Goal: Task Accomplishment & Management: Manage account settings

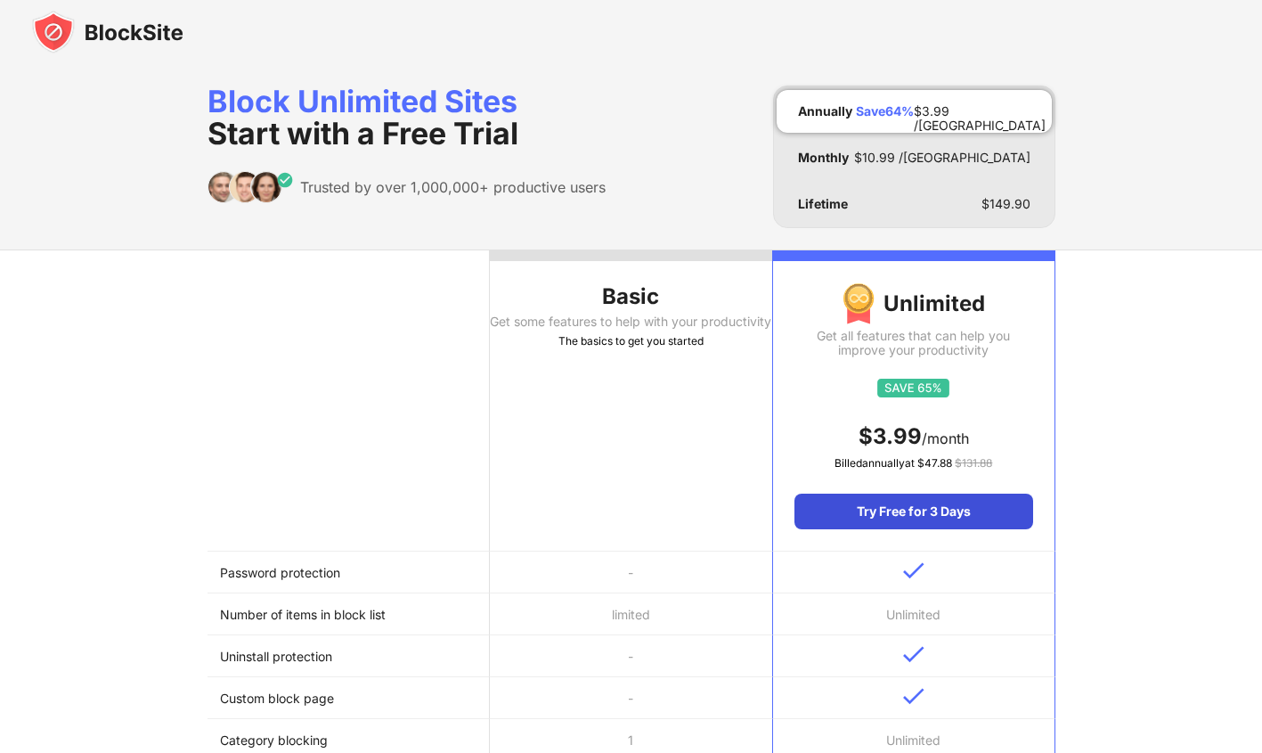
click at [924, 510] on div "Try Free for 3 Days" at bounding box center [913, 511] width 238 height 36
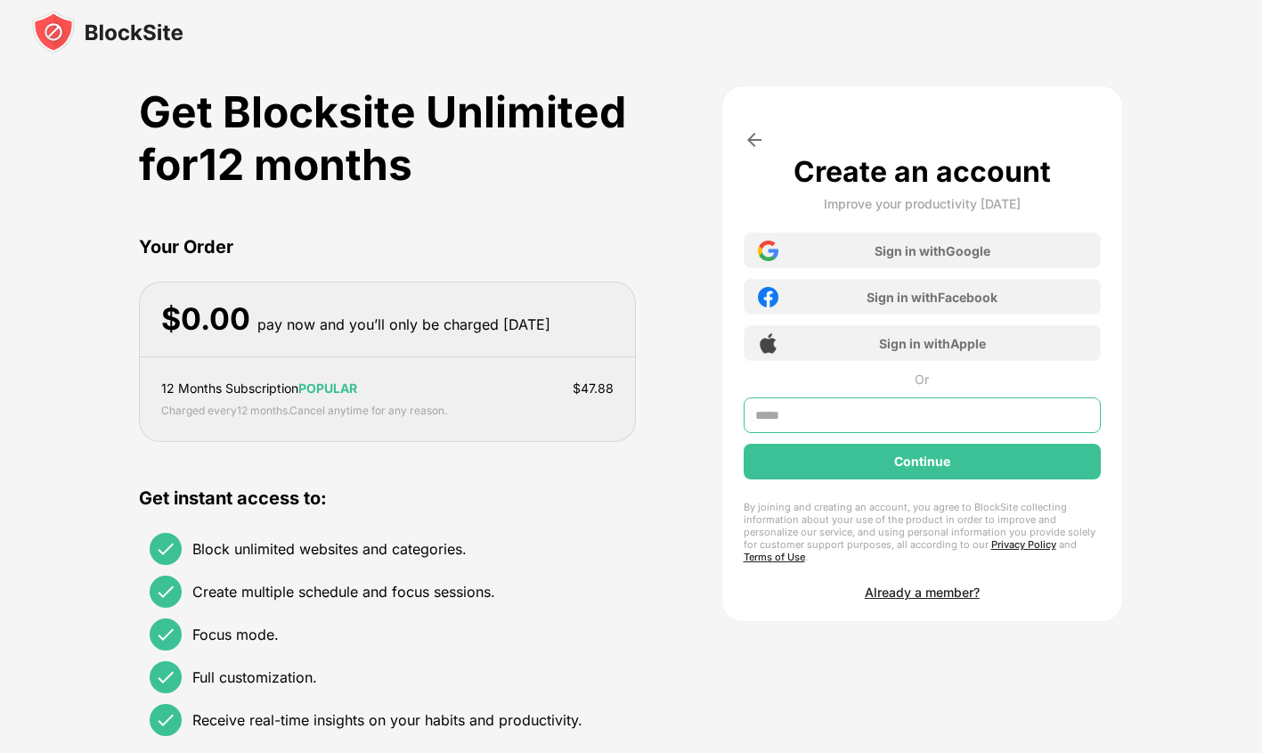
click at [797, 411] on input "text" at bounding box center [923, 415] width 358 height 36
click at [890, 415] on input "text" at bounding box center [923, 415] width 358 height 36
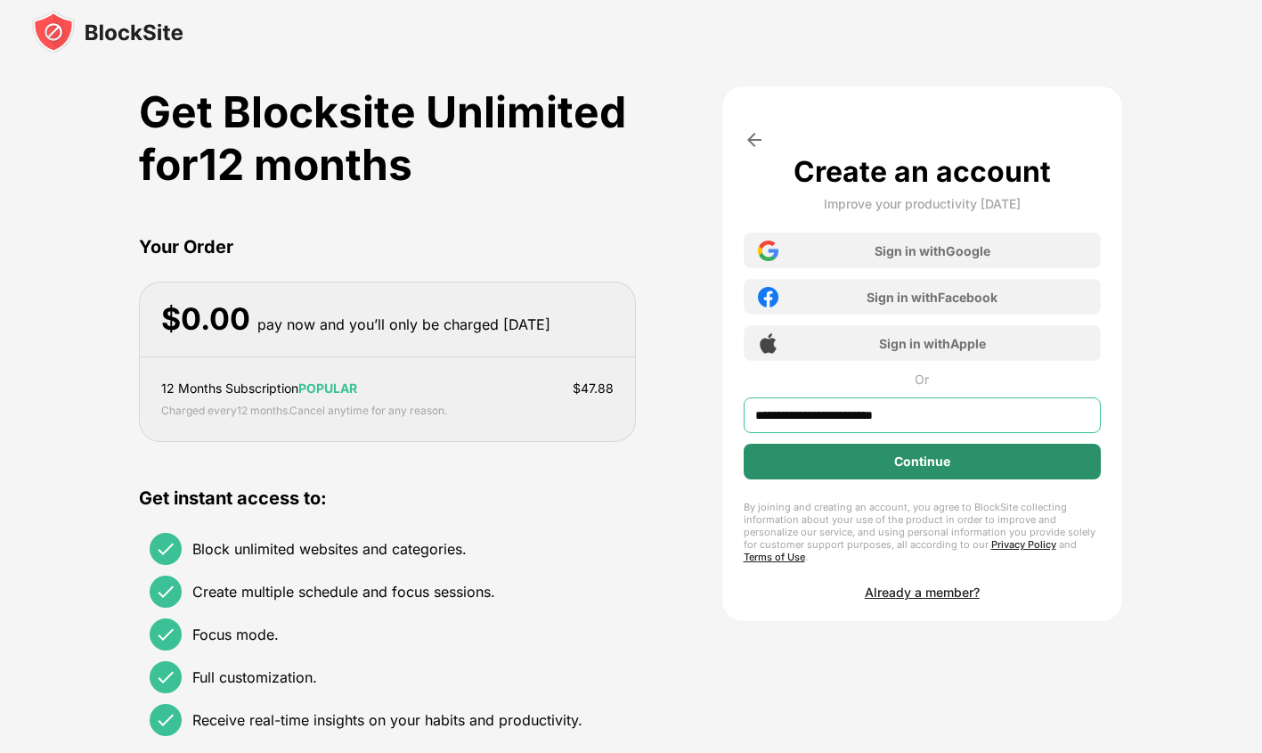
type input "**********"
click at [908, 456] on div "Continue" at bounding box center [922, 461] width 56 height 14
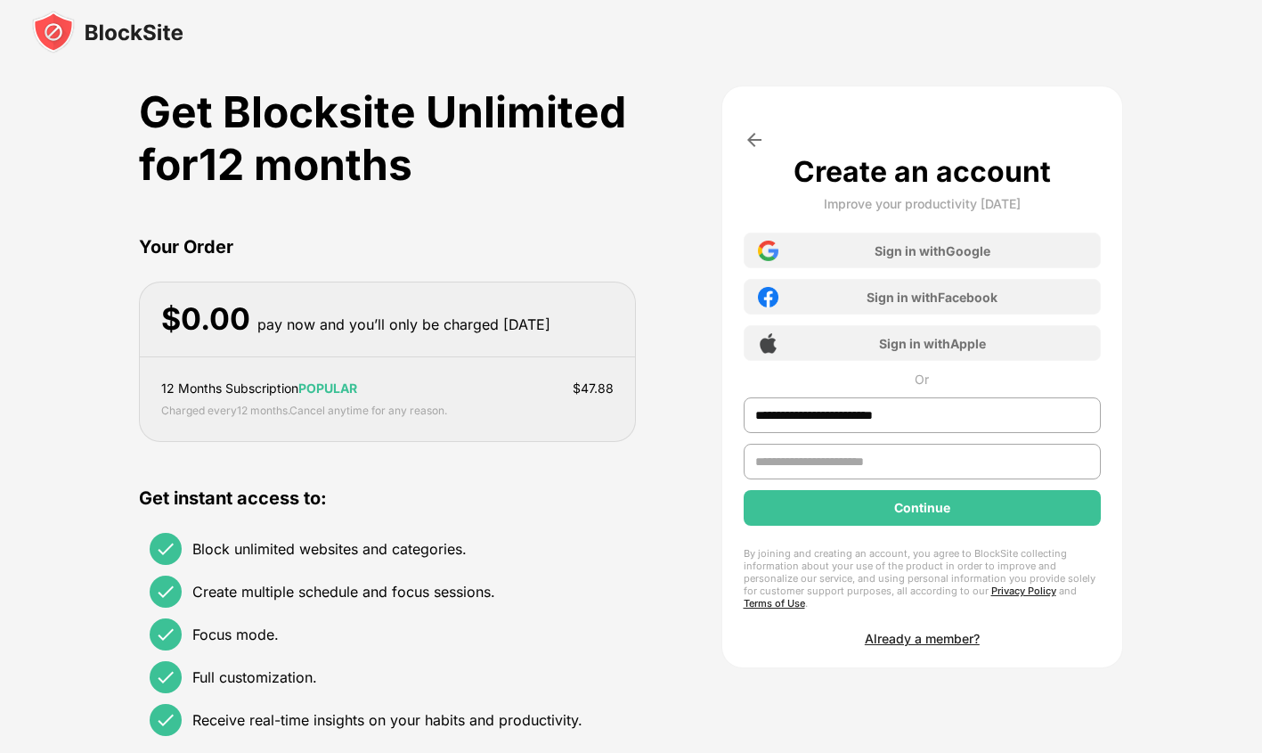
click at [827, 459] on input "text" at bounding box center [923, 461] width 358 height 36
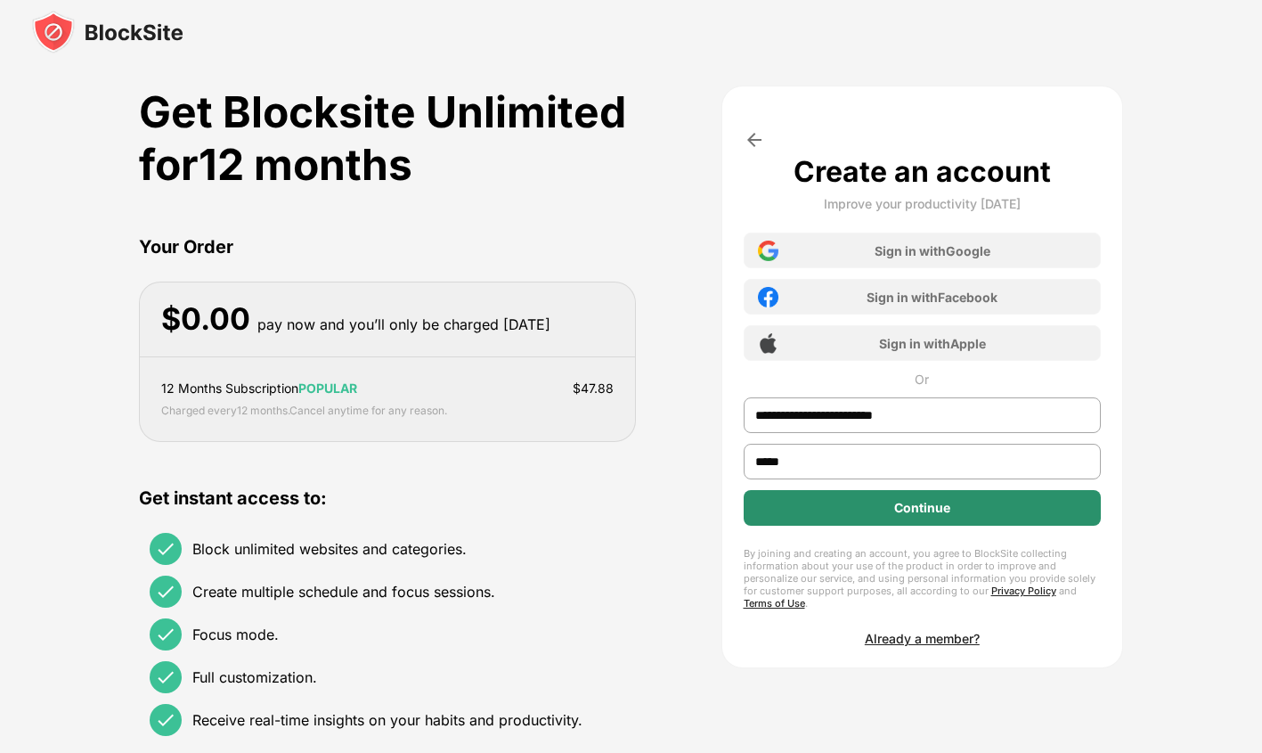
type input "*****"
click at [856, 512] on div "Continue" at bounding box center [923, 508] width 358 height 36
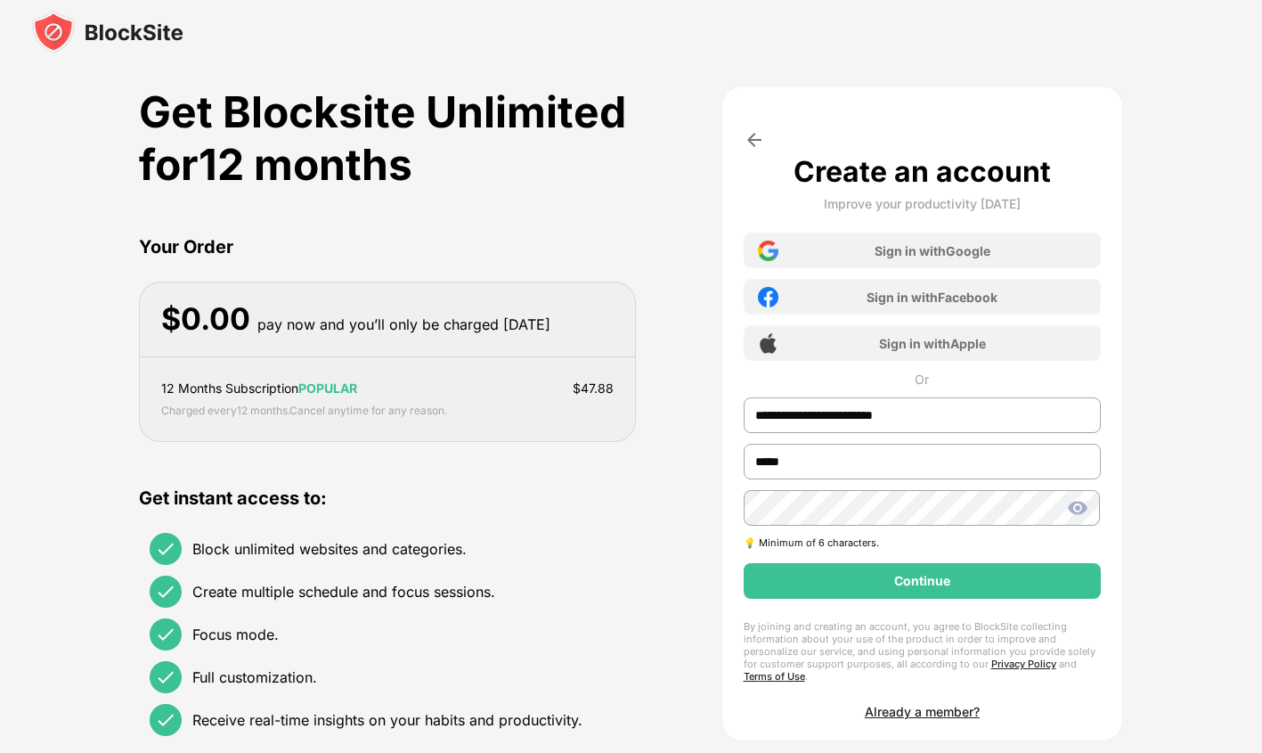
click at [1076, 507] on img at bounding box center [1077, 507] width 21 height 21
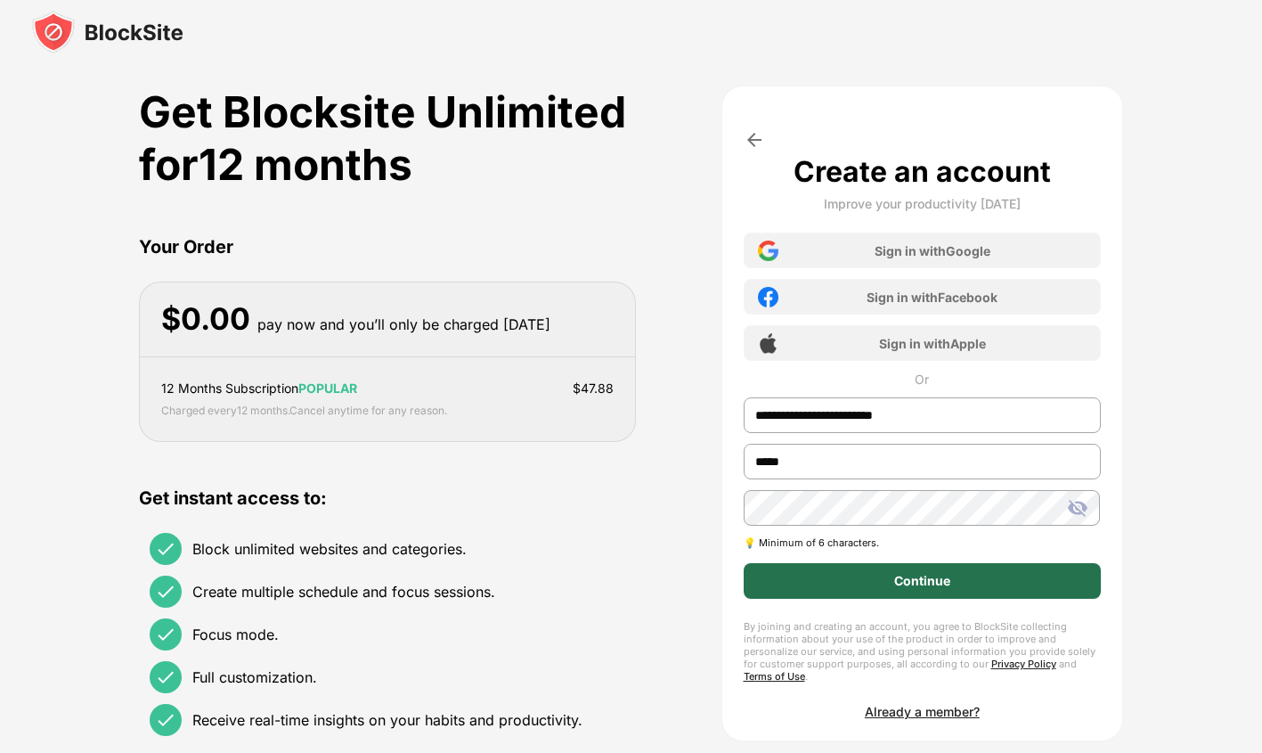
click at [853, 587] on div "Continue" at bounding box center [923, 581] width 358 height 36
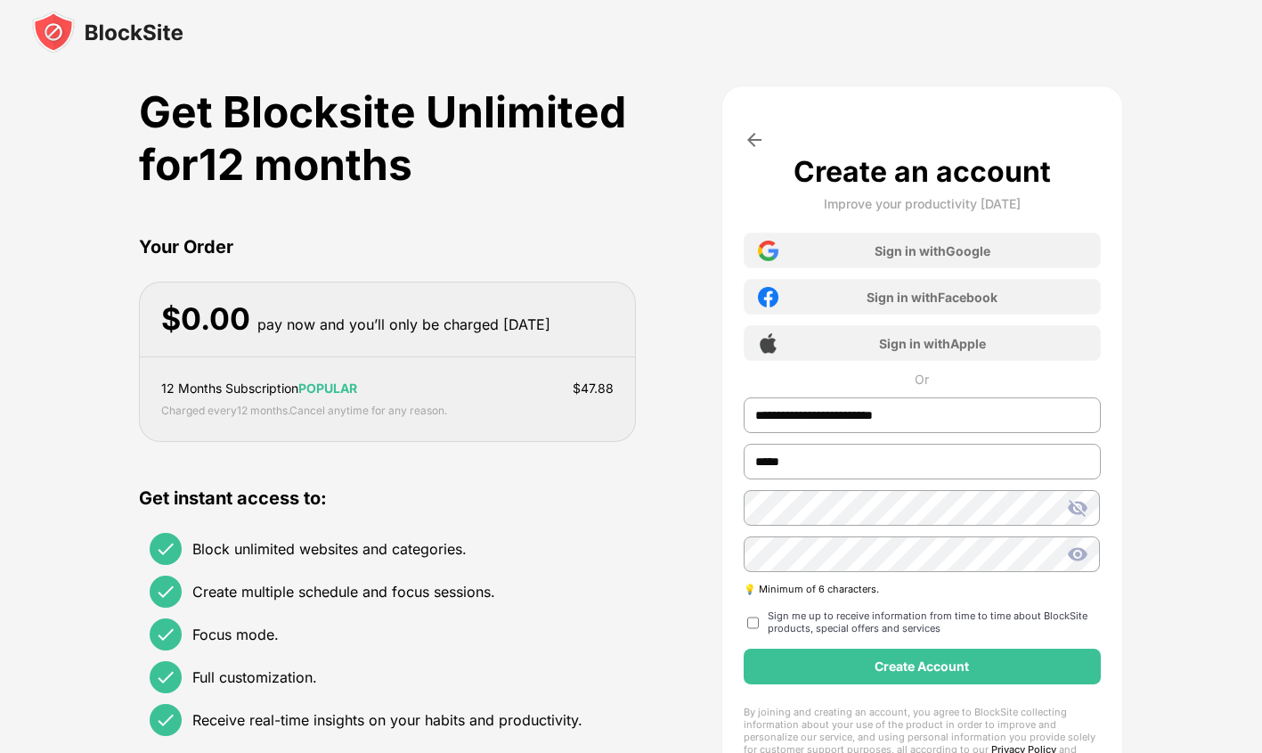
click at [1075, 556] on img at bounding box center [1077, 553] width 21 height 21
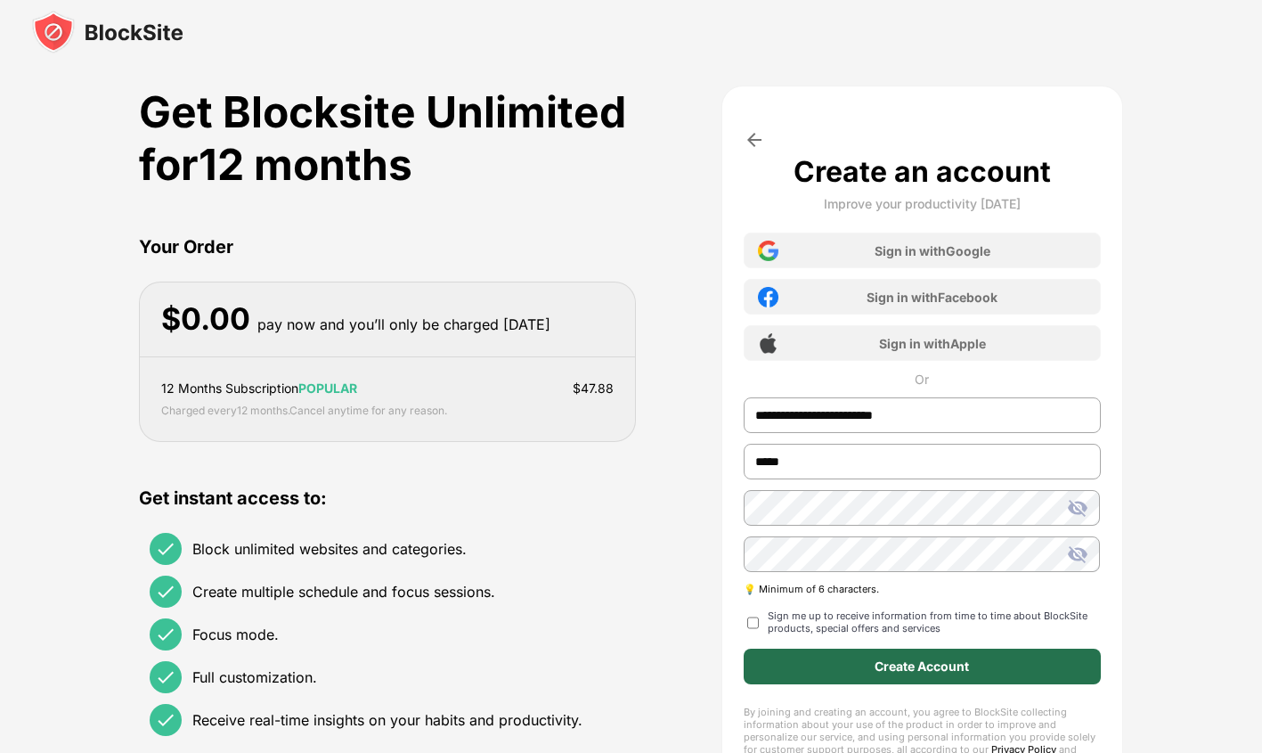
click at [842, 648] on div "**********" at bounding box center [923, 461] width 358 height 614
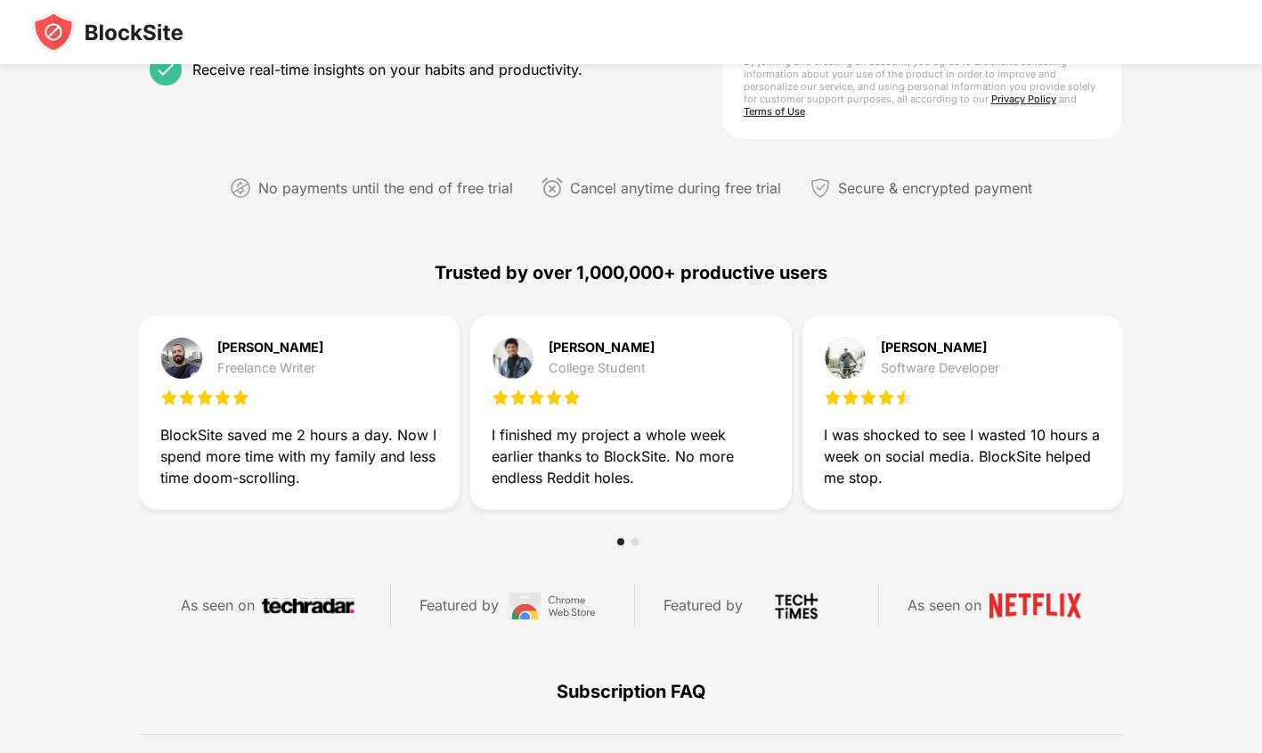
scroll to position [356, 0]
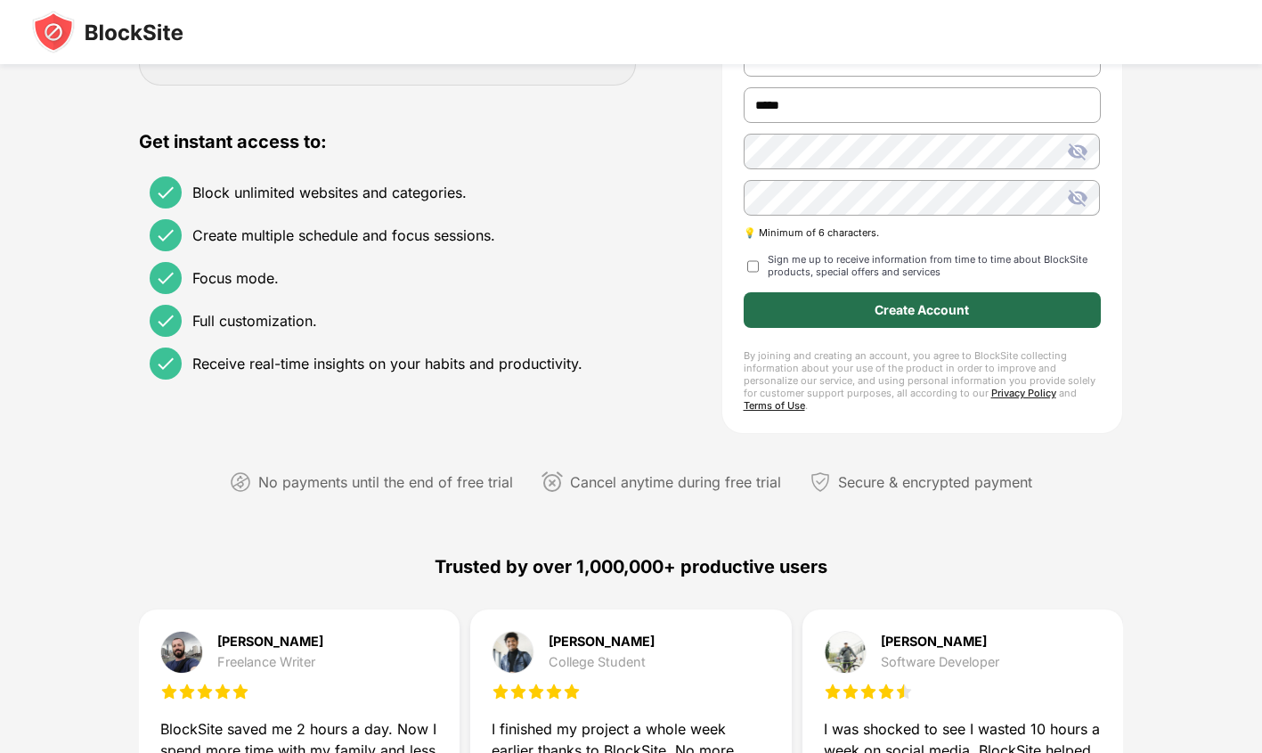
click at [964, 307] on div "Create Account" at bounding box center [922, 310] width 94 height 14
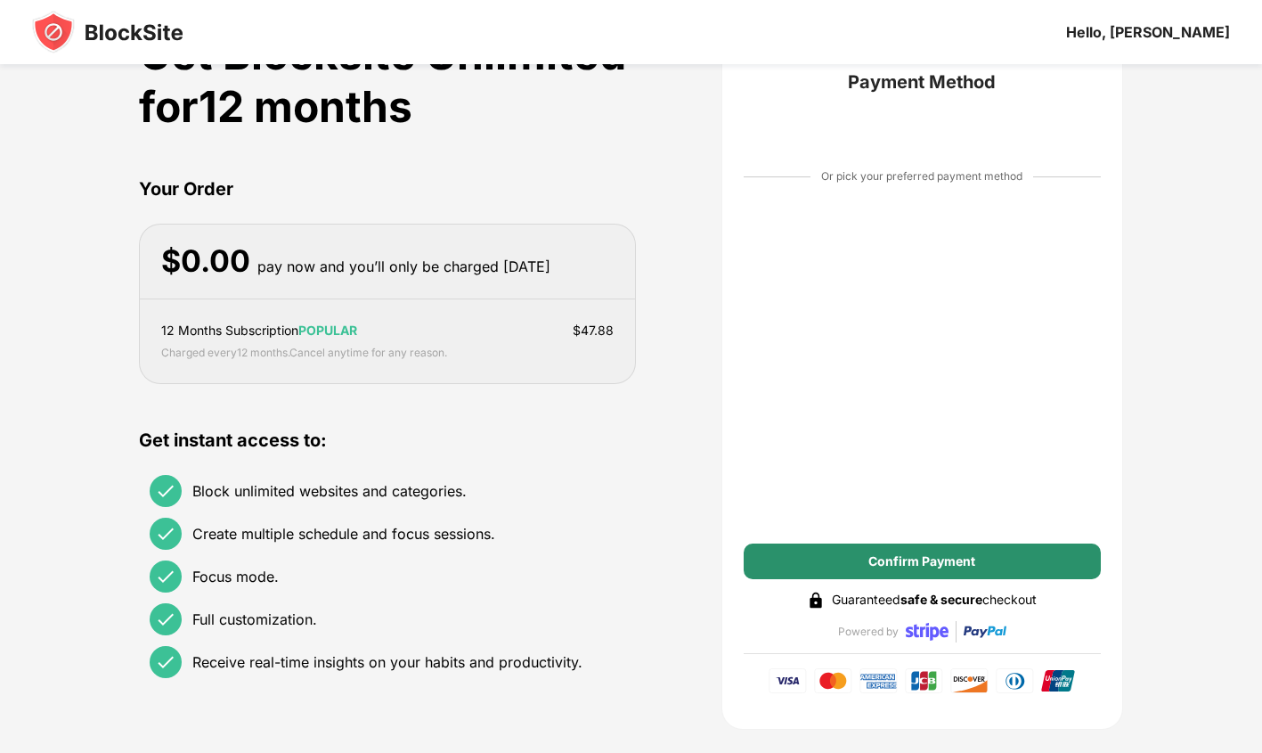
scroll to position [89, 0]
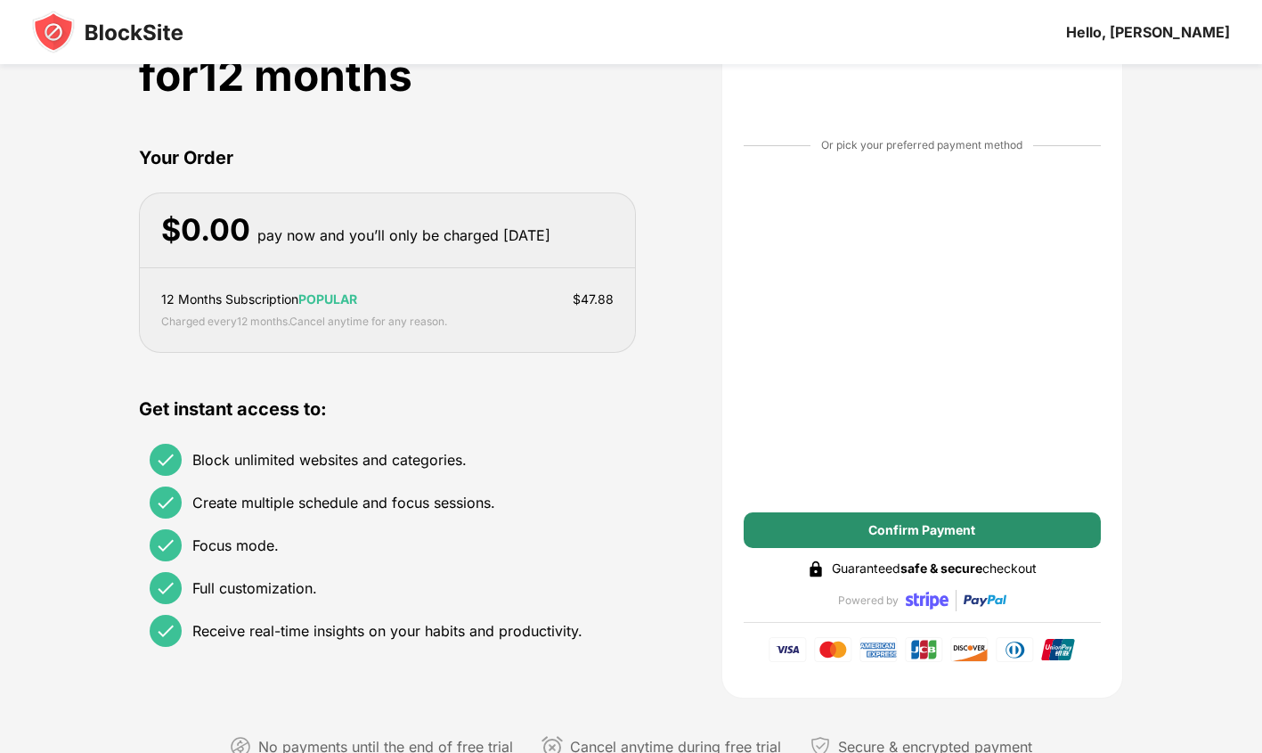
click at [906, 527] on div "Confirm Payment" at bounding box center [921, 530] width 107 height 14
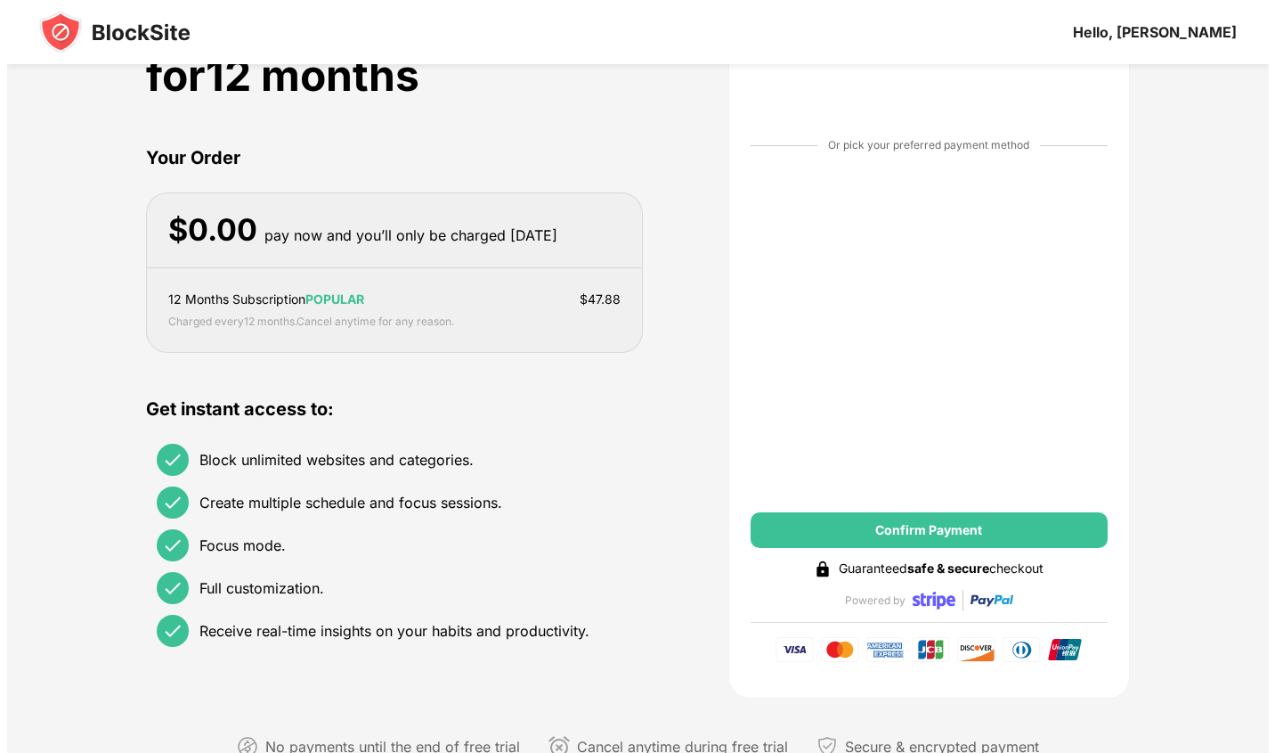
scroll to position [0, 0]
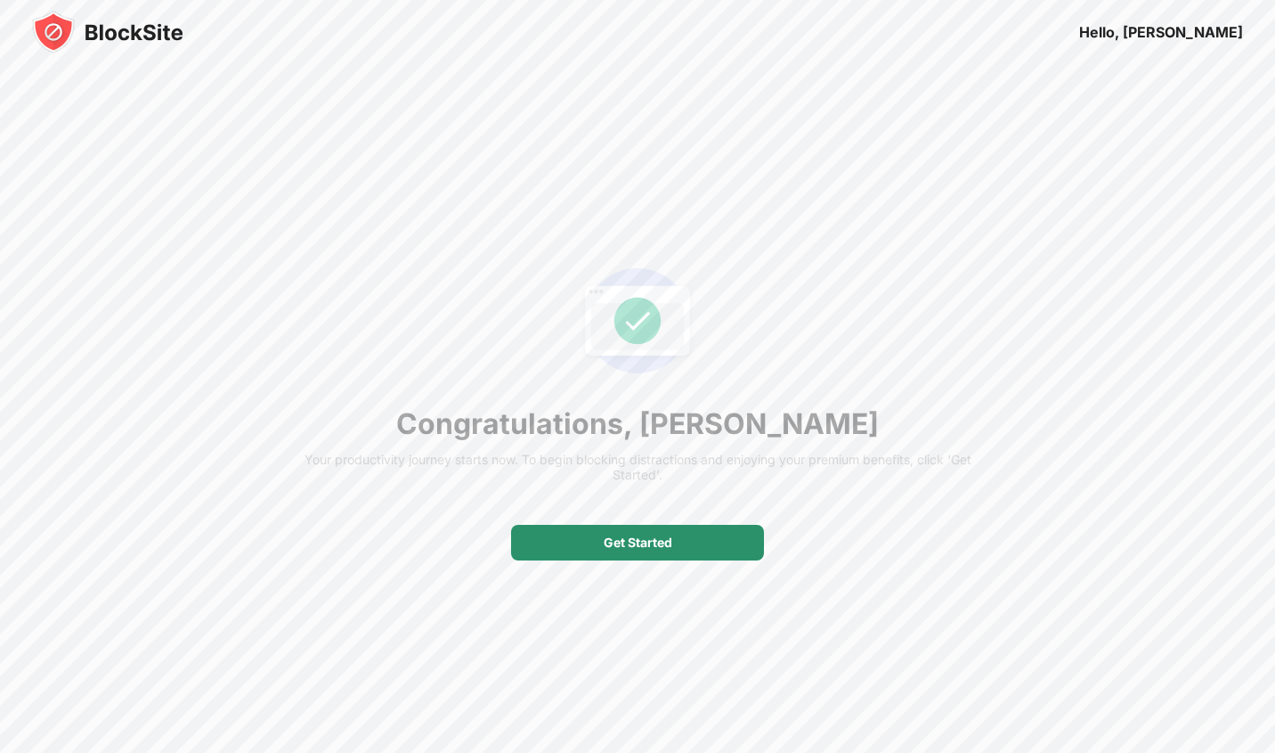
click at [629, 536] on div "Get Started" at bounding box center [638, 542] width 69 height 14
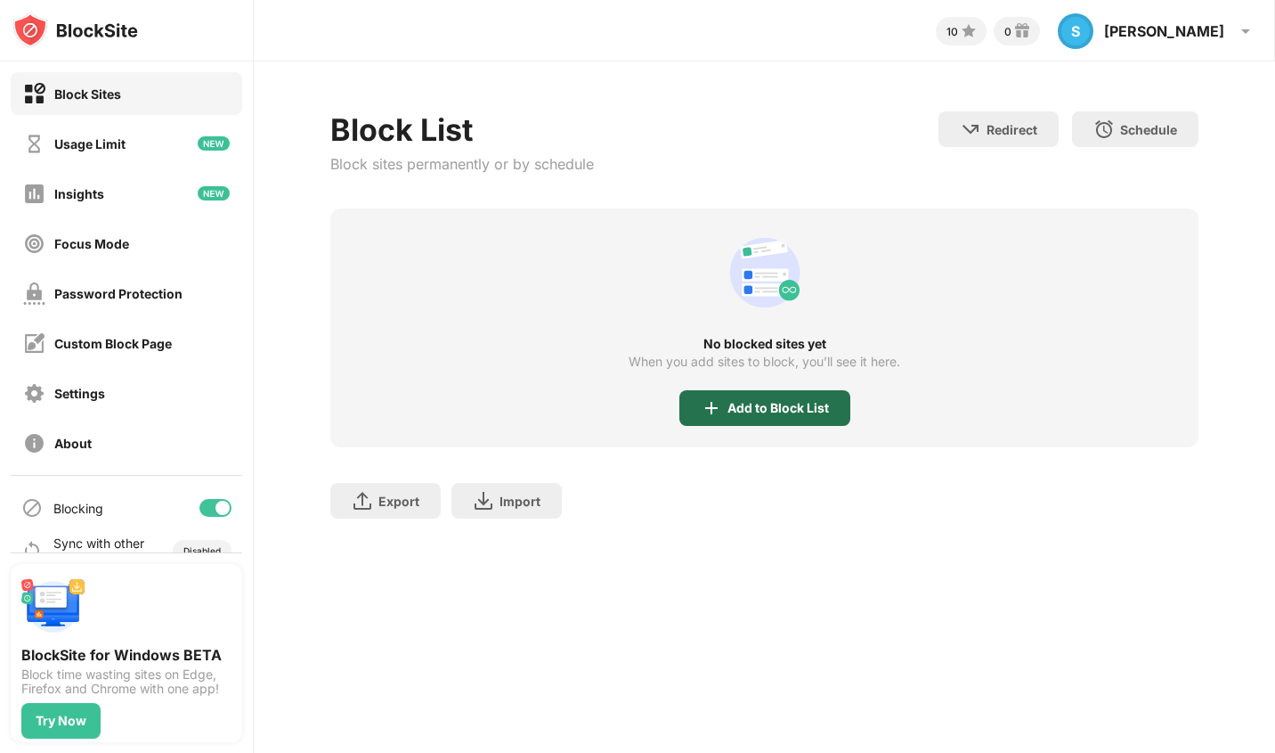
click at [793, 413] on div "Add to Block List" at bounding box center [779, 408] width 102 height 14
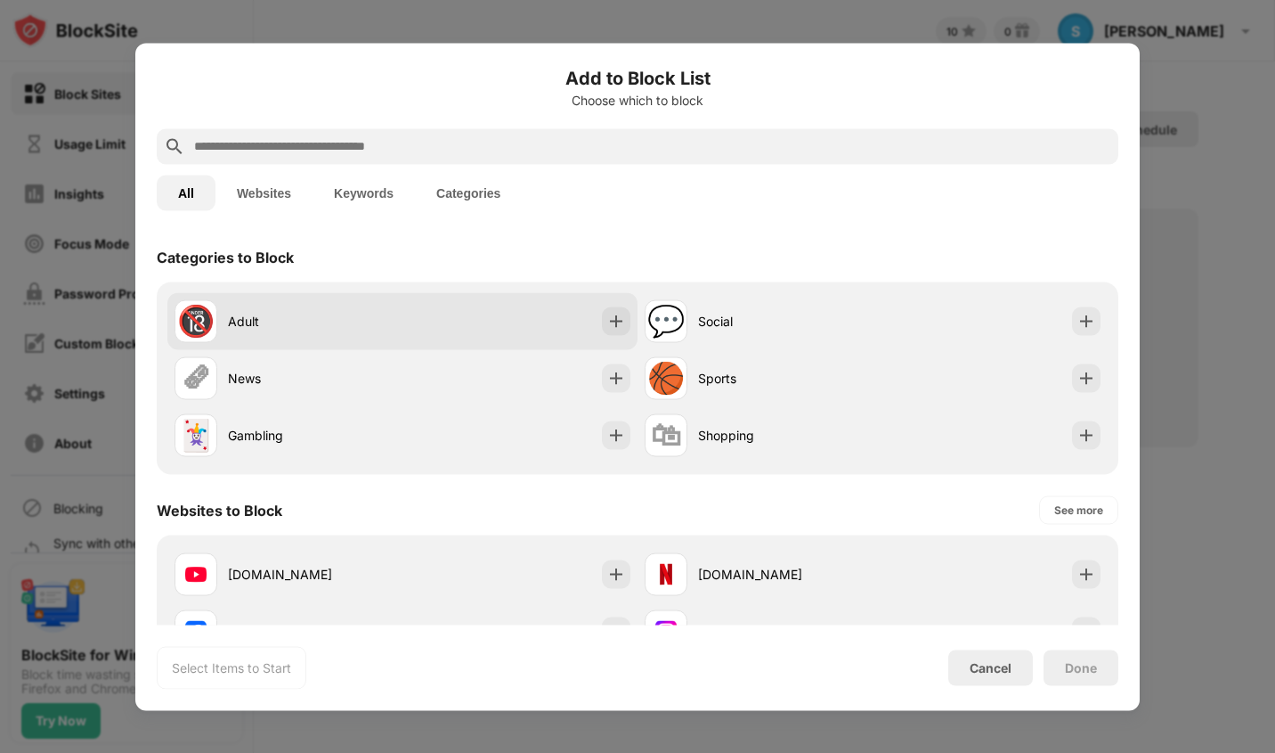
click at [443, 322] on div "🔞 Adult" at bounding box center [402, 320] width 470 height 57
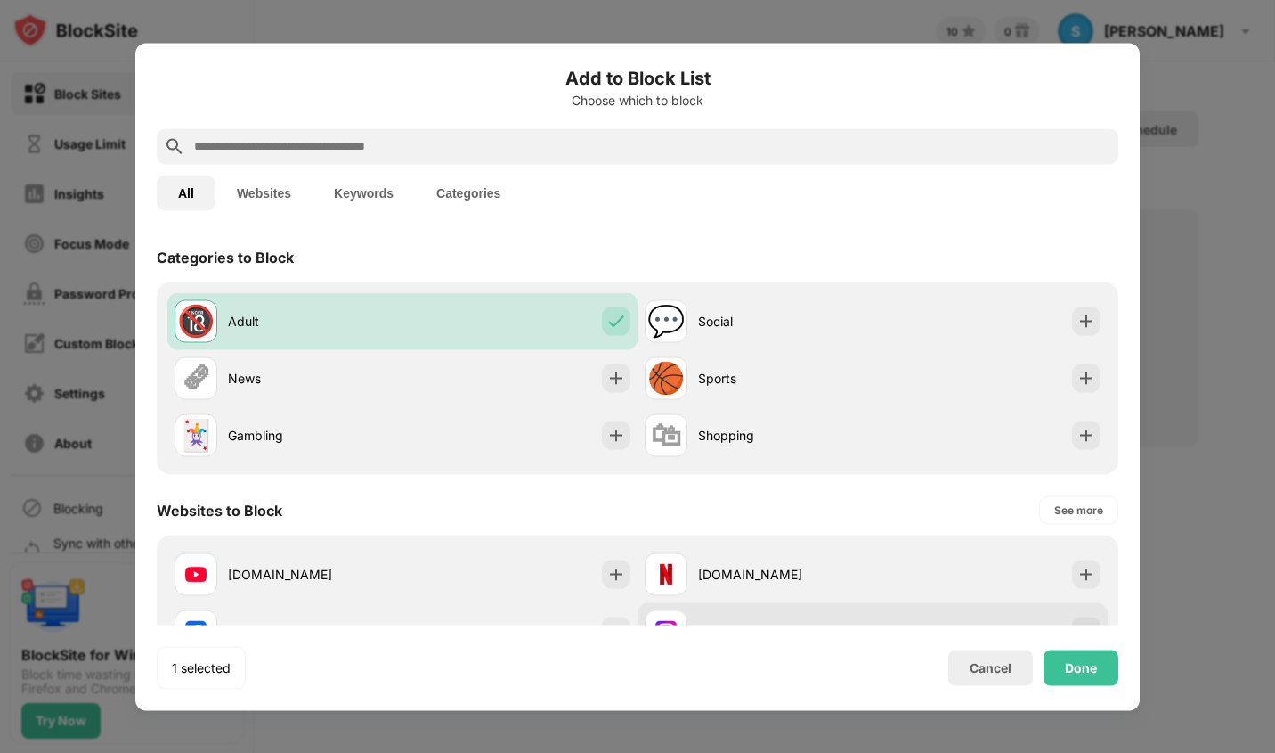
scroll to position [178, 0]
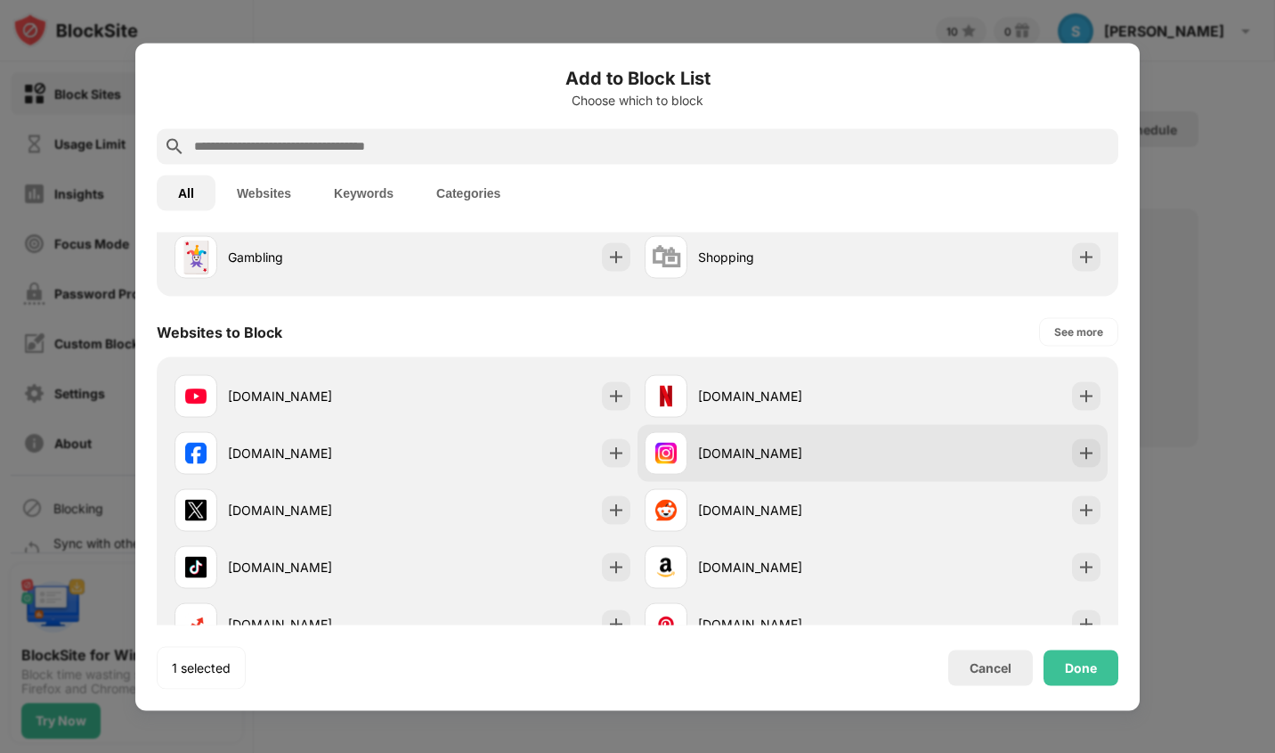
click at [934, 460] on div "instagram.com" at bounding box center [873, 452] width 470 height 57
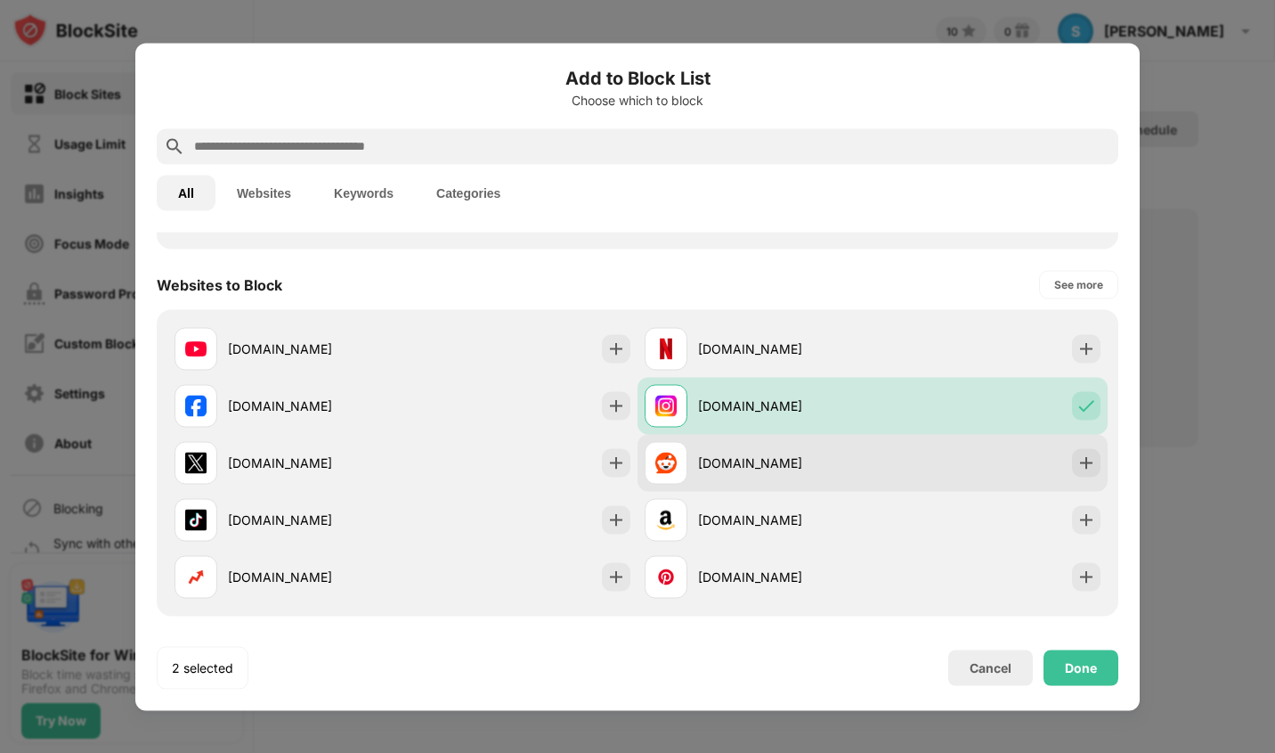
scroll to position [267, 0]
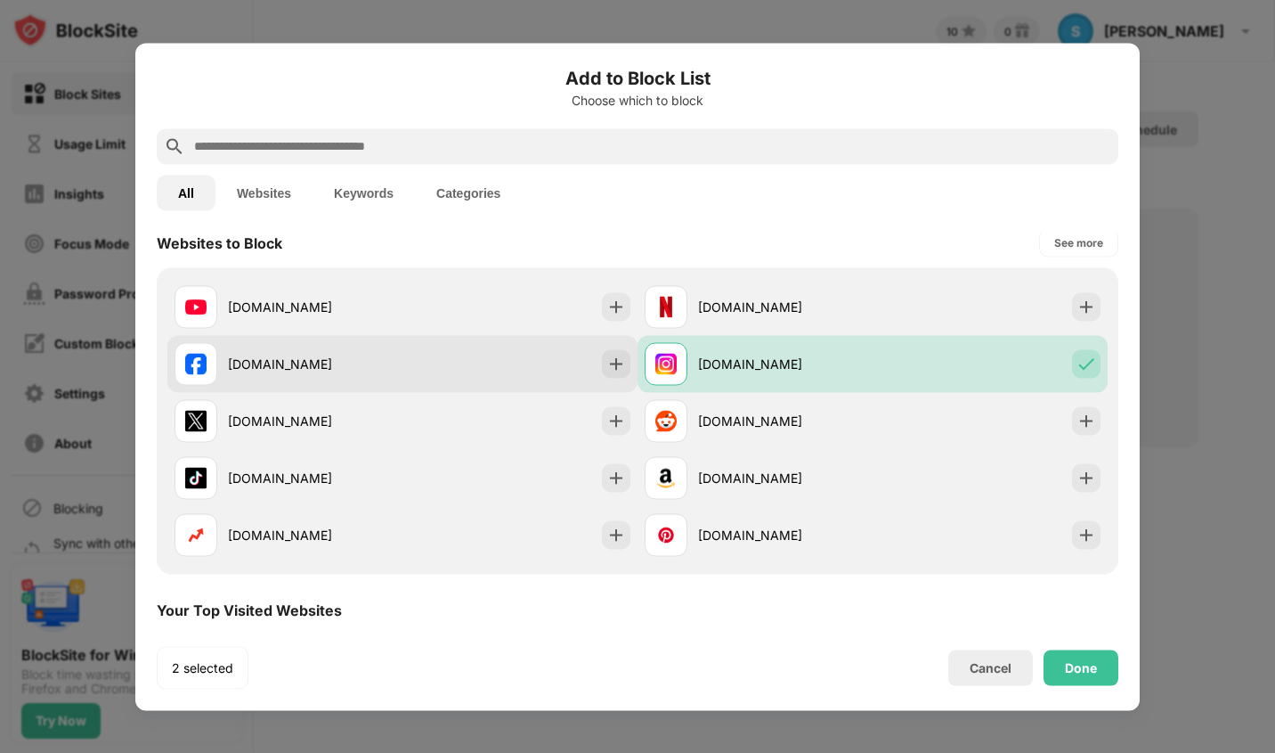
click at [373, 362] on div "facebook.com" at bounding box center [315, 363] width 175 height 19
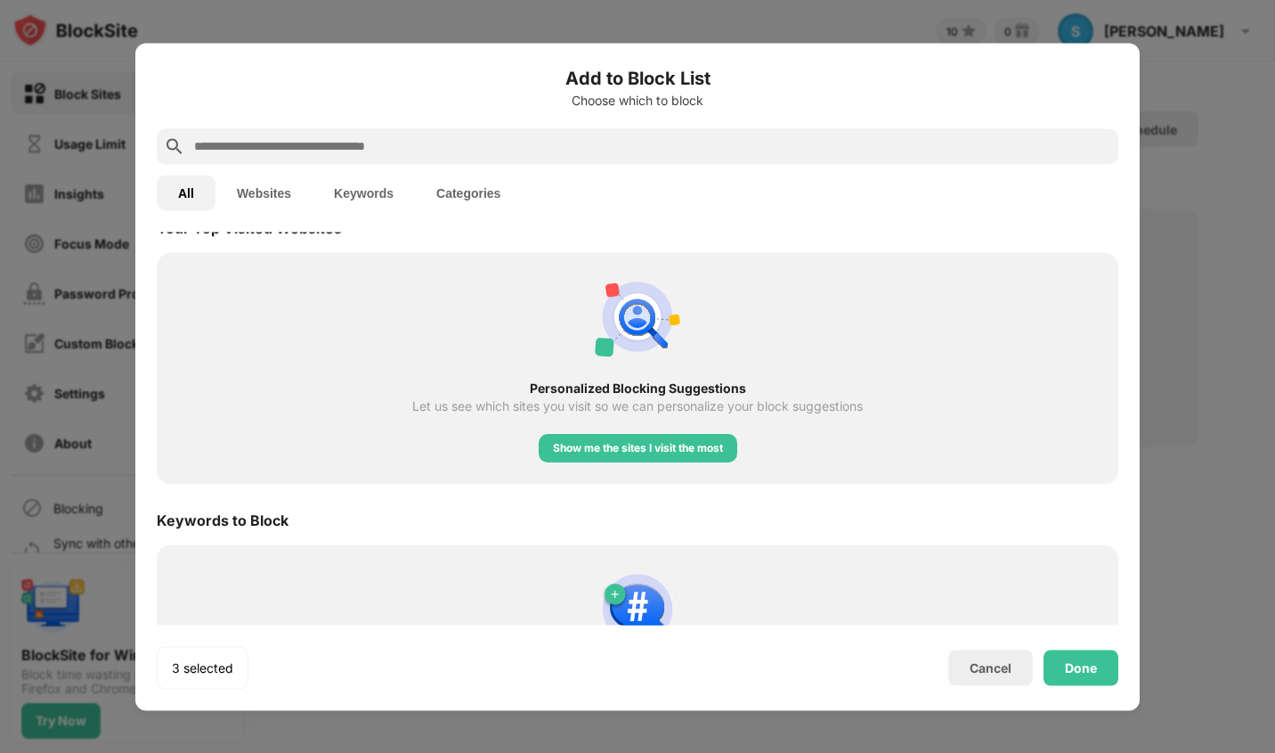
scroll to position [751, 0]
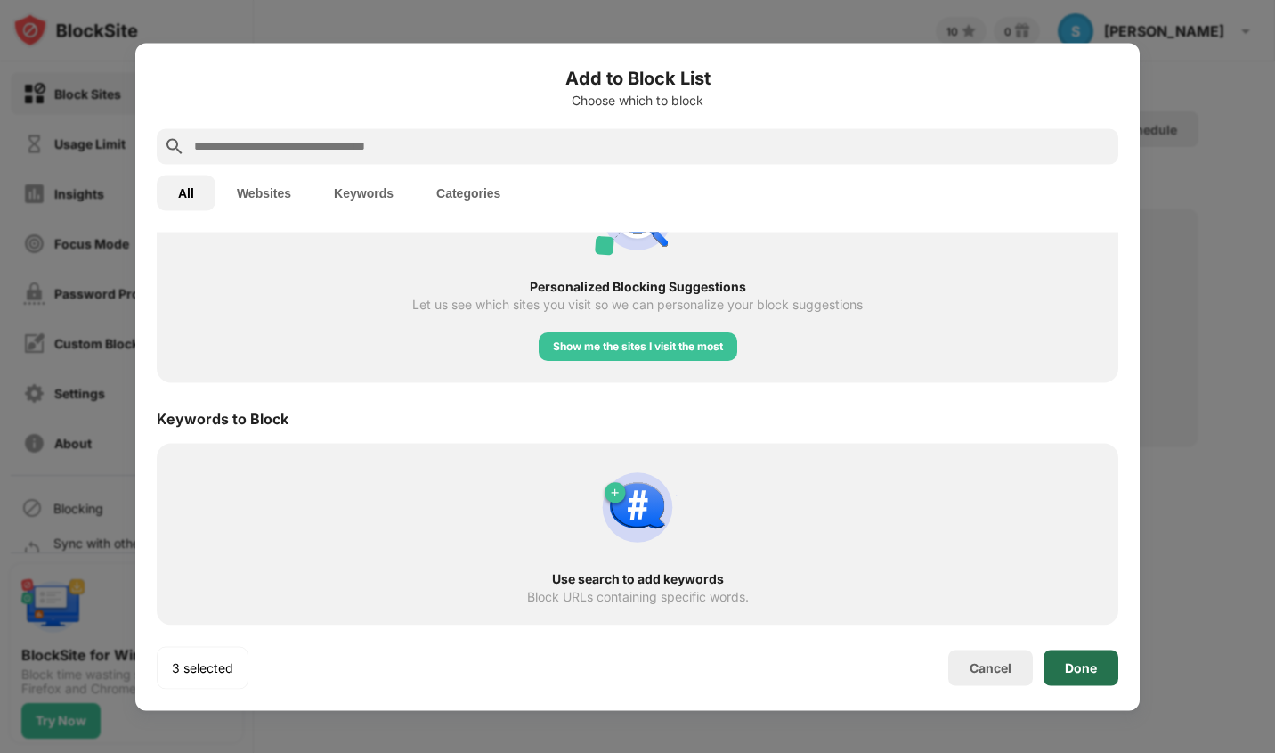
click at [1066, 660] on div "Done" at bounding box center [1081, 667] width 32 height 14
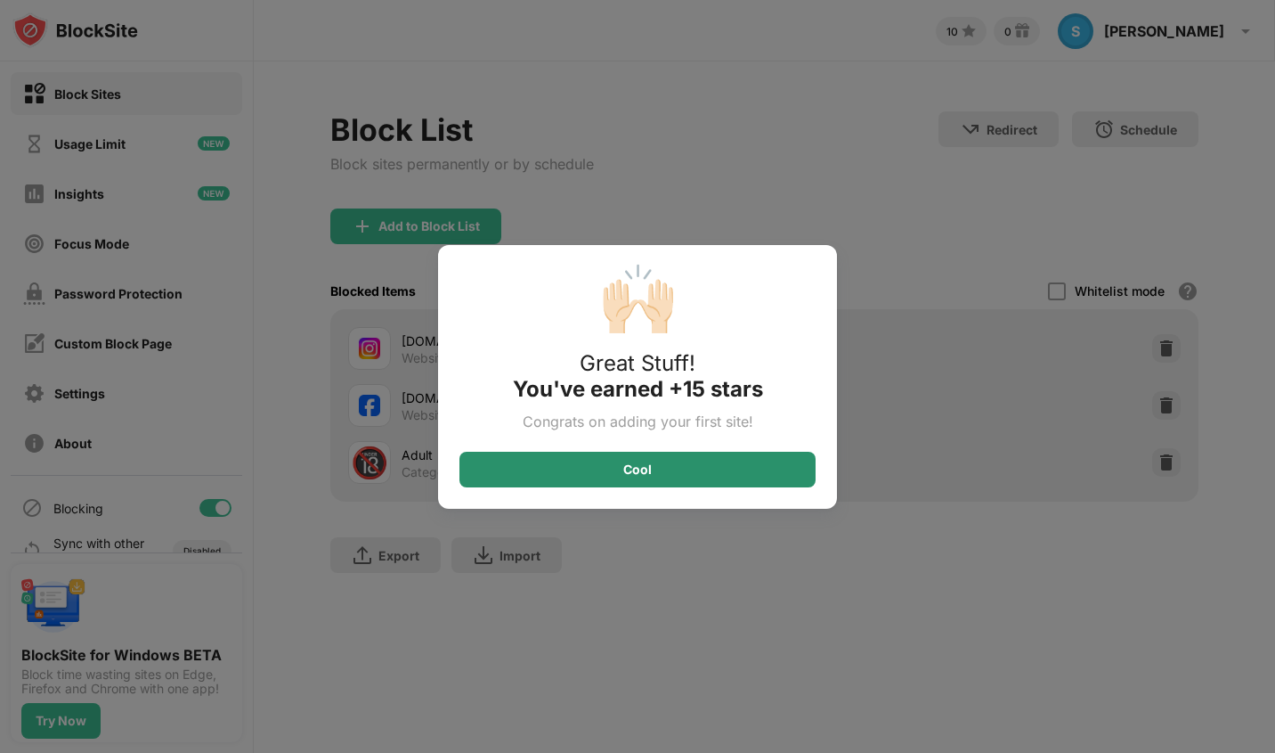
click at [686, 466] on div "Cool" at bounding box center [638, 470] width 356 height 36
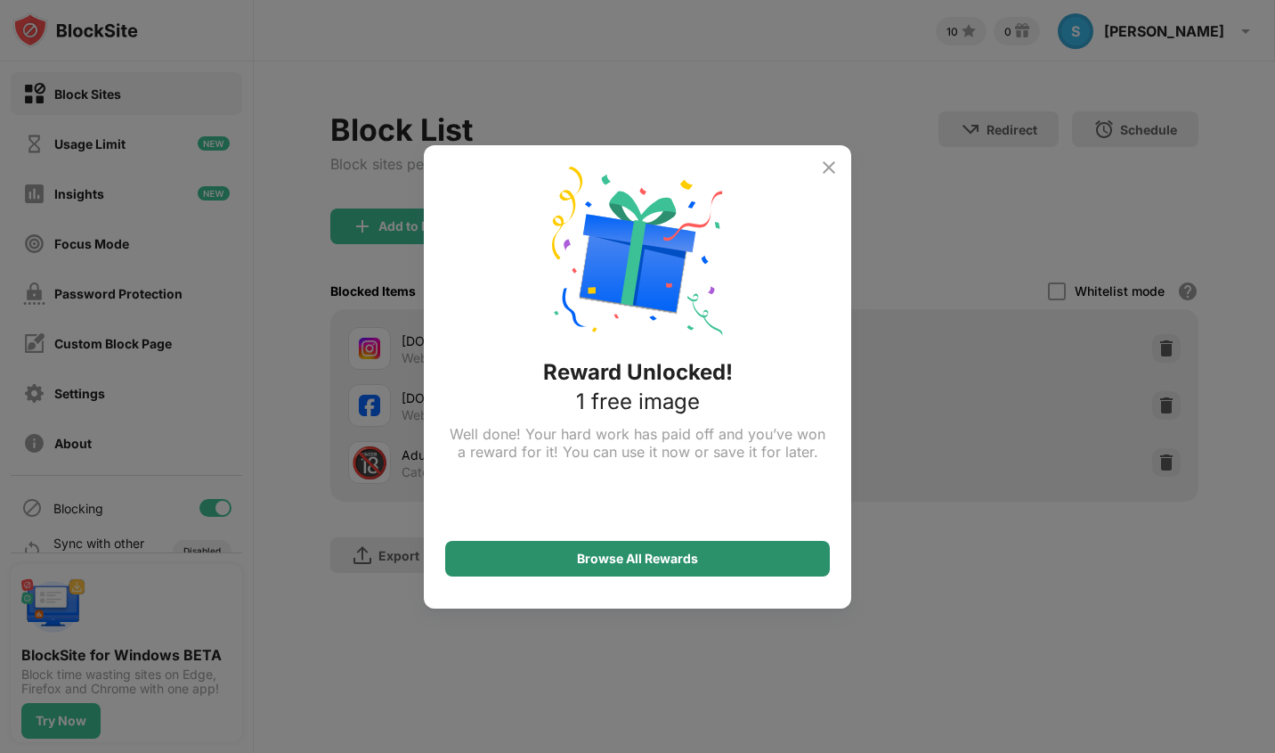
click at [653, 561] on div "Browse All Rewards" at bounding box center [637, 558] width 121 height 14
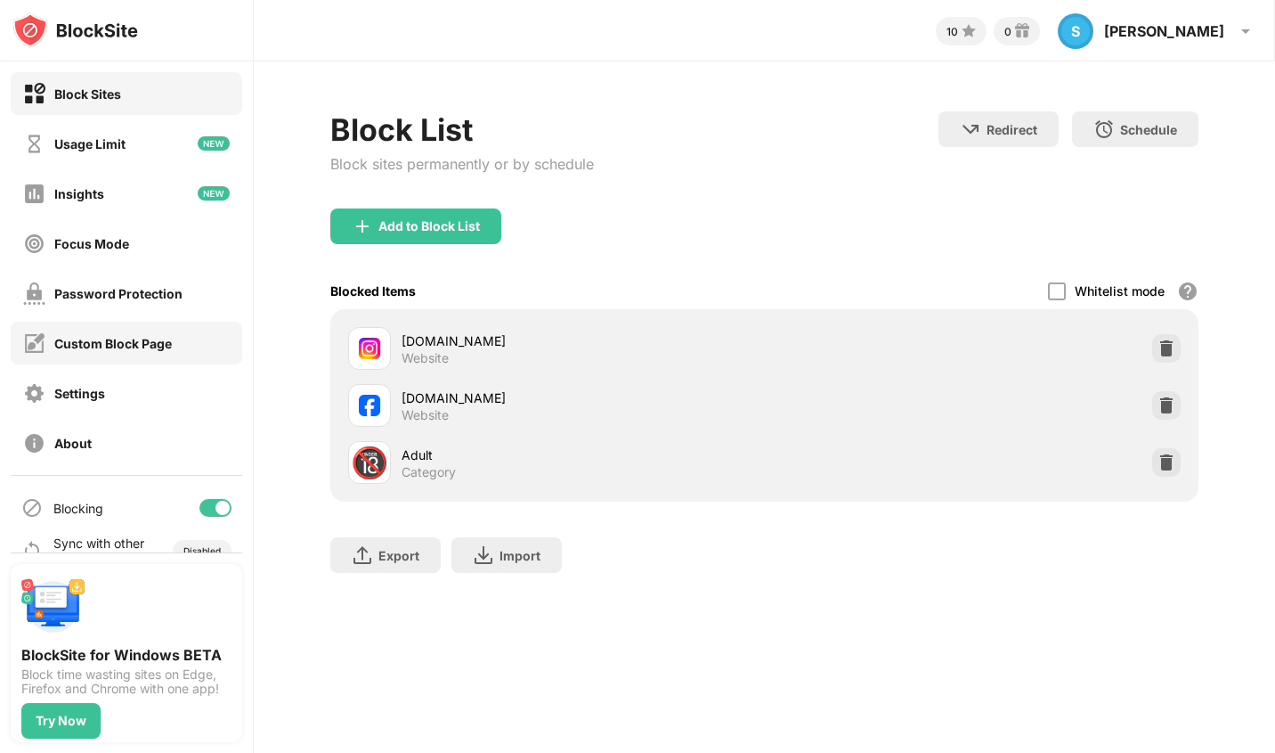
click at [150, 339] on div "Custom Block Page" at bounding box center [113, 343] width 118 height 15
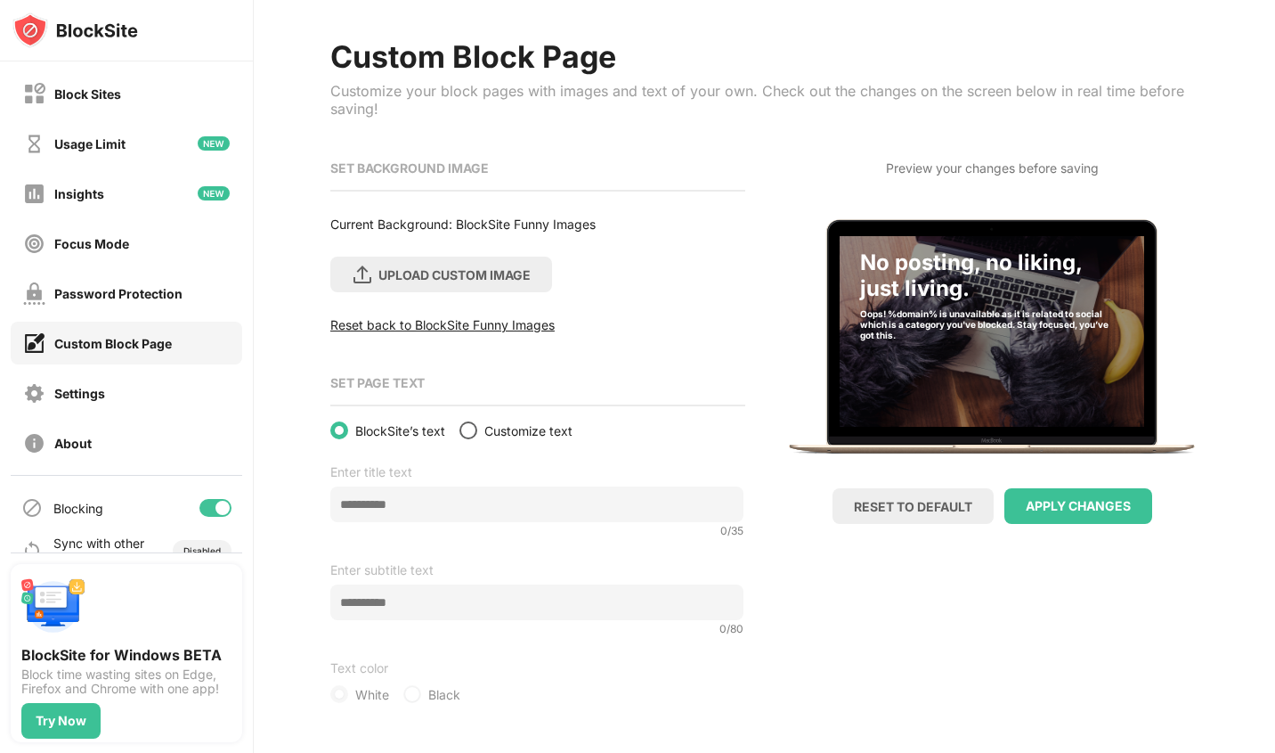
scroll to position [86, 0]
click at [473, 423] on div at bounding box center [469, 430] width 18 height 18
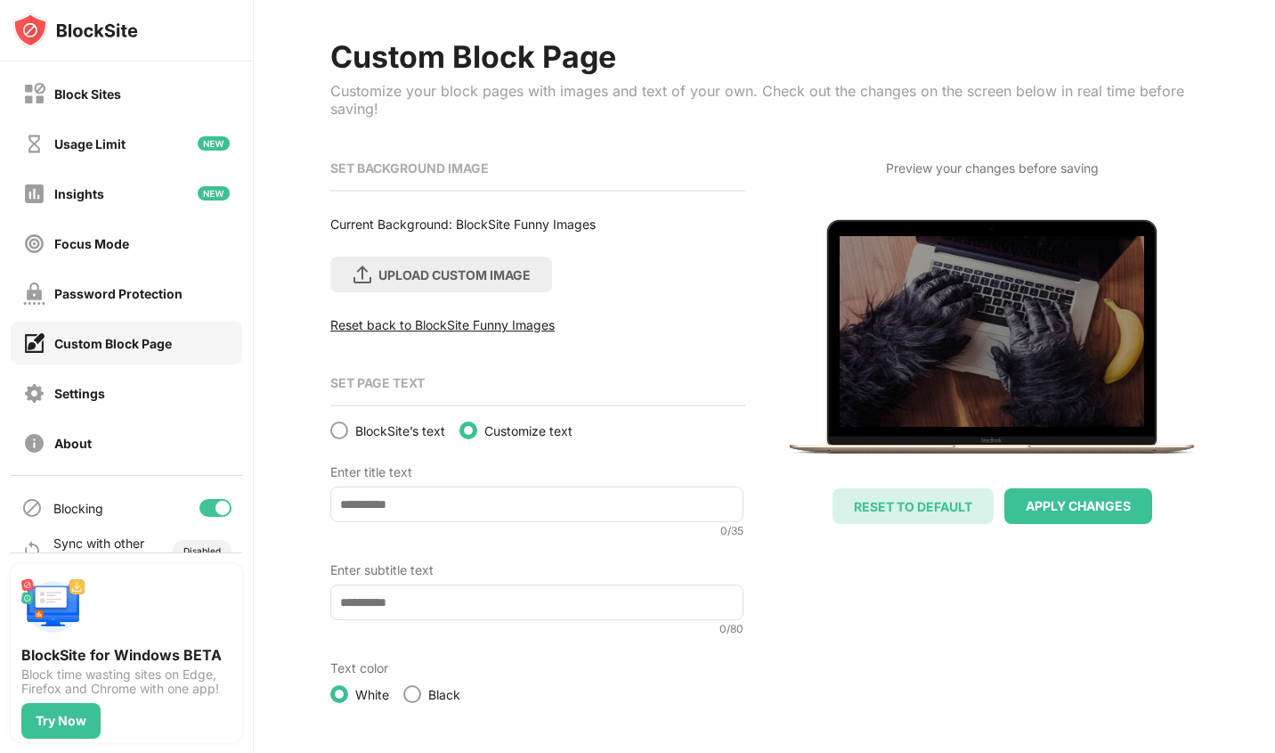
click at [920, 499] on div "RESET TO DEFAULT" at bounding box center [913, 506] width 118 height 15
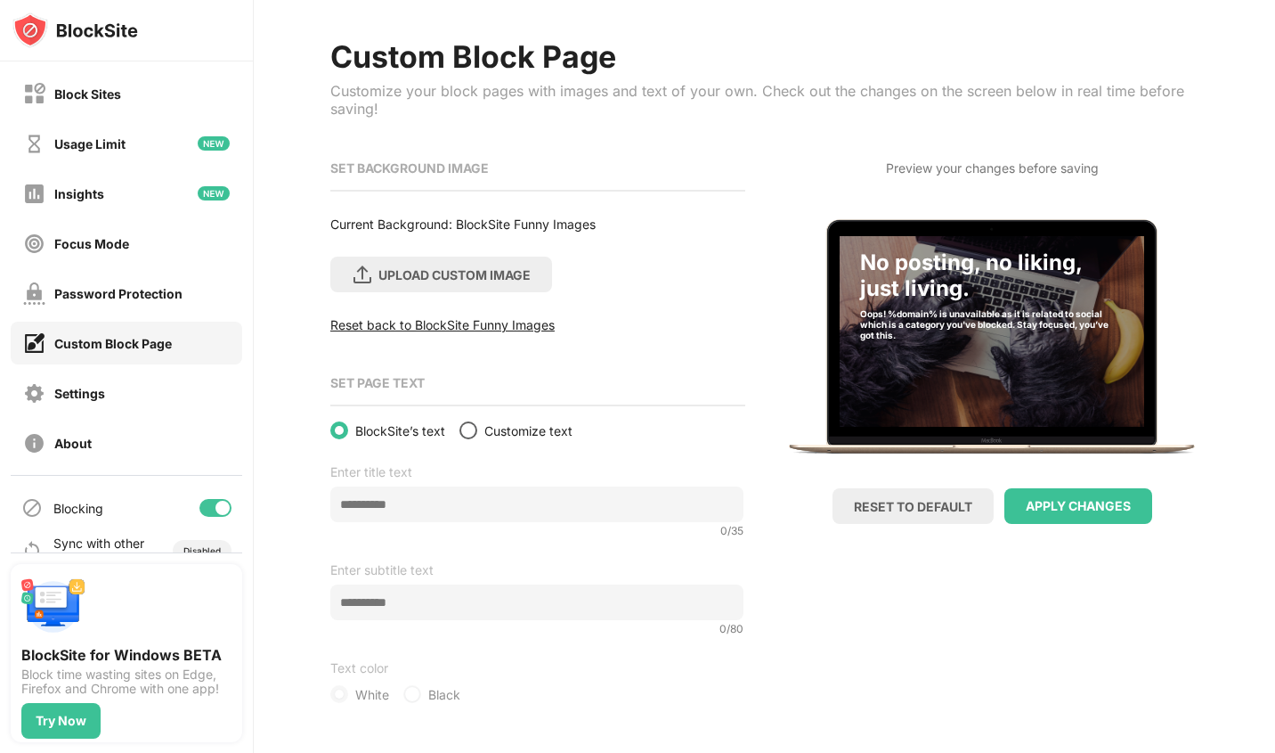
click at [468, 423] on div at bounding box center [468, 430] width 14 height 14
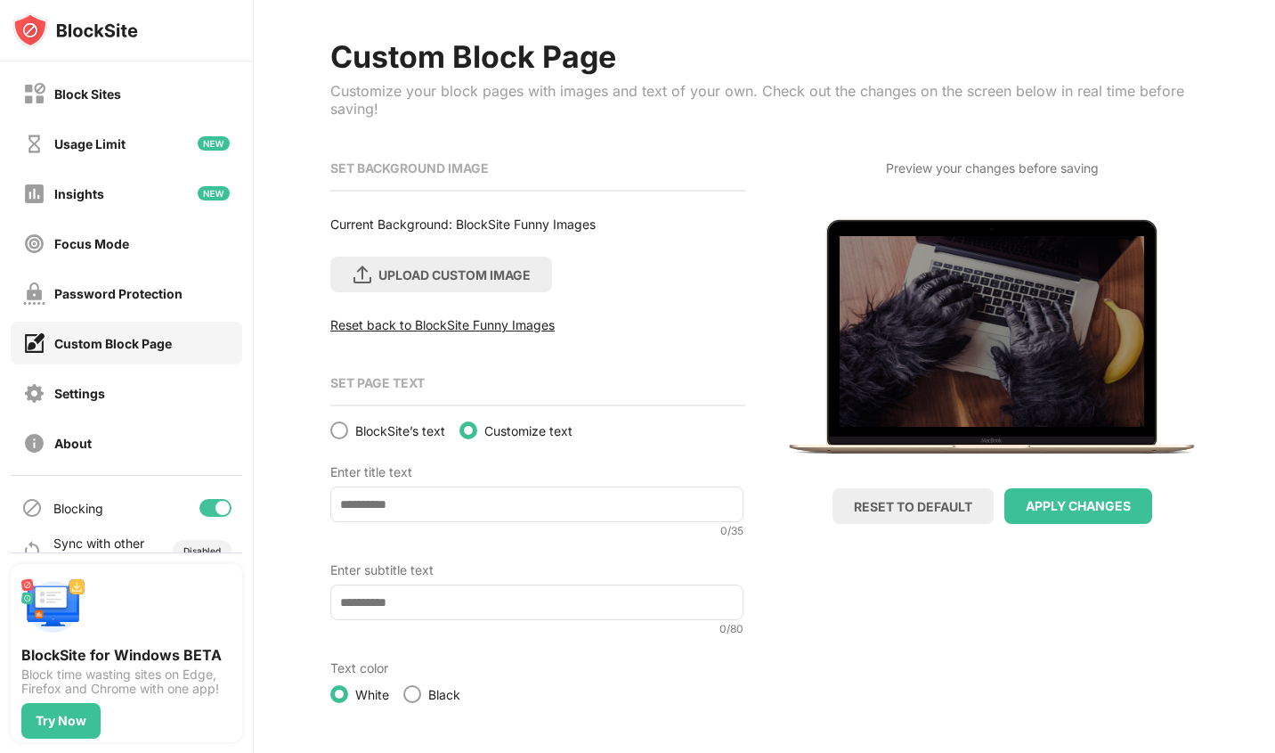
click at [488, 503] on input at bounding box center [536, 504] width 413 height 36
type input "*"
click at [436, 584] on input at bounding box center [536, 602] width 413 height 36
type input "*"
click at [422, 501] on input at bounding box center [536, 504] width 413 height 36
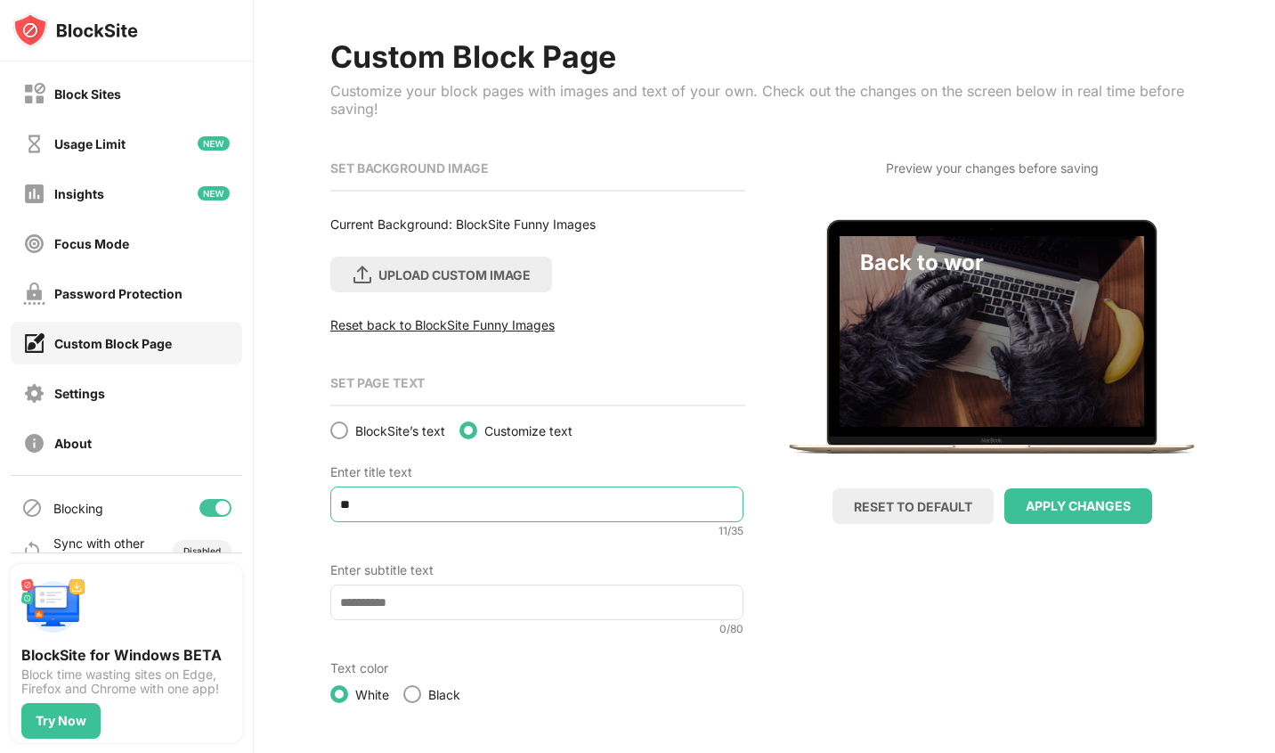
type input "*"
type input "*****"
click at [443, 584] on input at bounding box center [536, 602] width 413 height 36
type input "*"
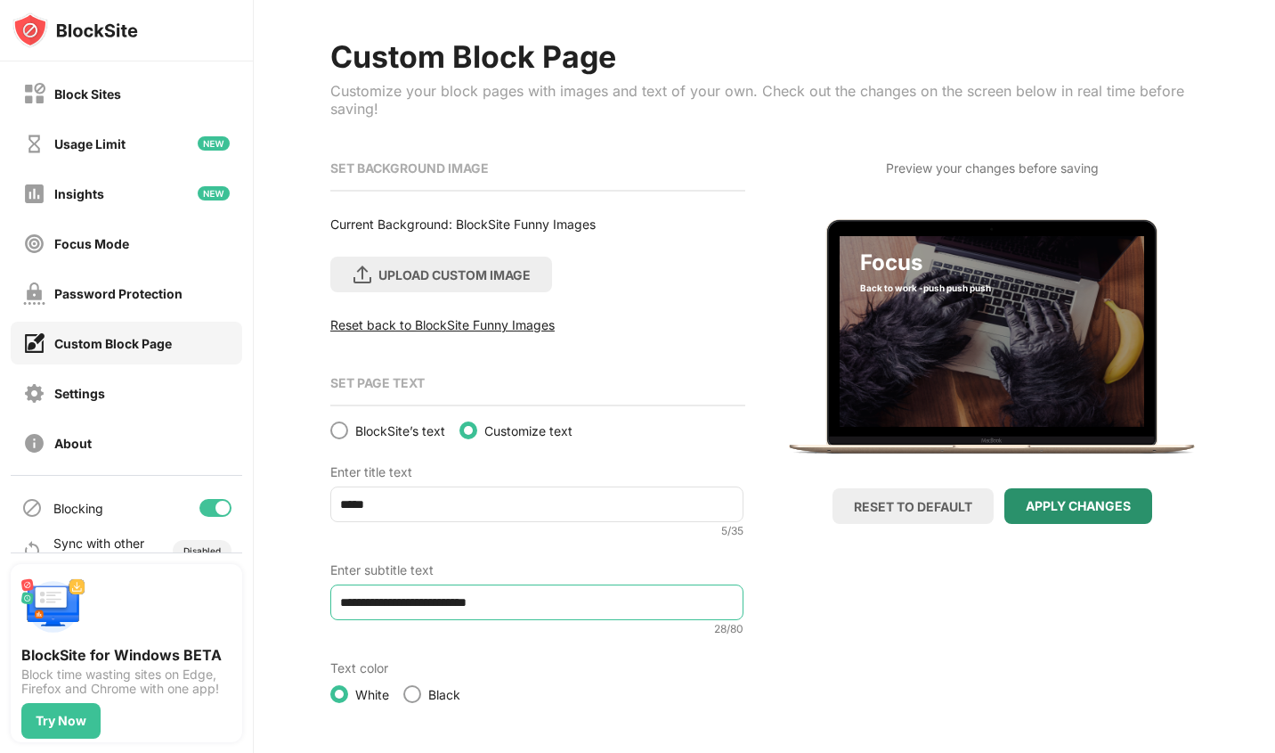
type input "**********"
click at [1062, 499] on div "APPLY CHANGES" at bounding box center [1078, 506] width 105 height 14
click at [106, 289] on div "Password Protection" at bounding box center [118, 293] width 128 height 15
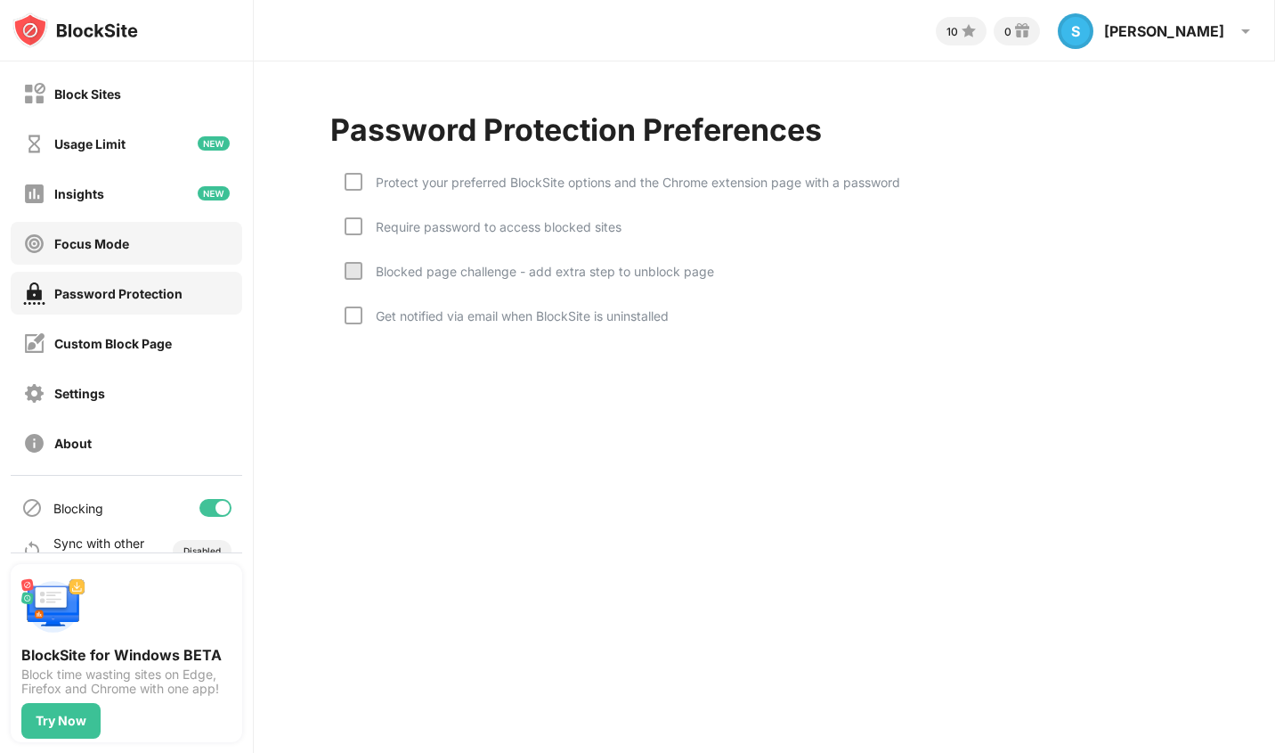
click at [130, 244] on div "Focus Mode" at bounding box center [127, 243] width 232 height 43
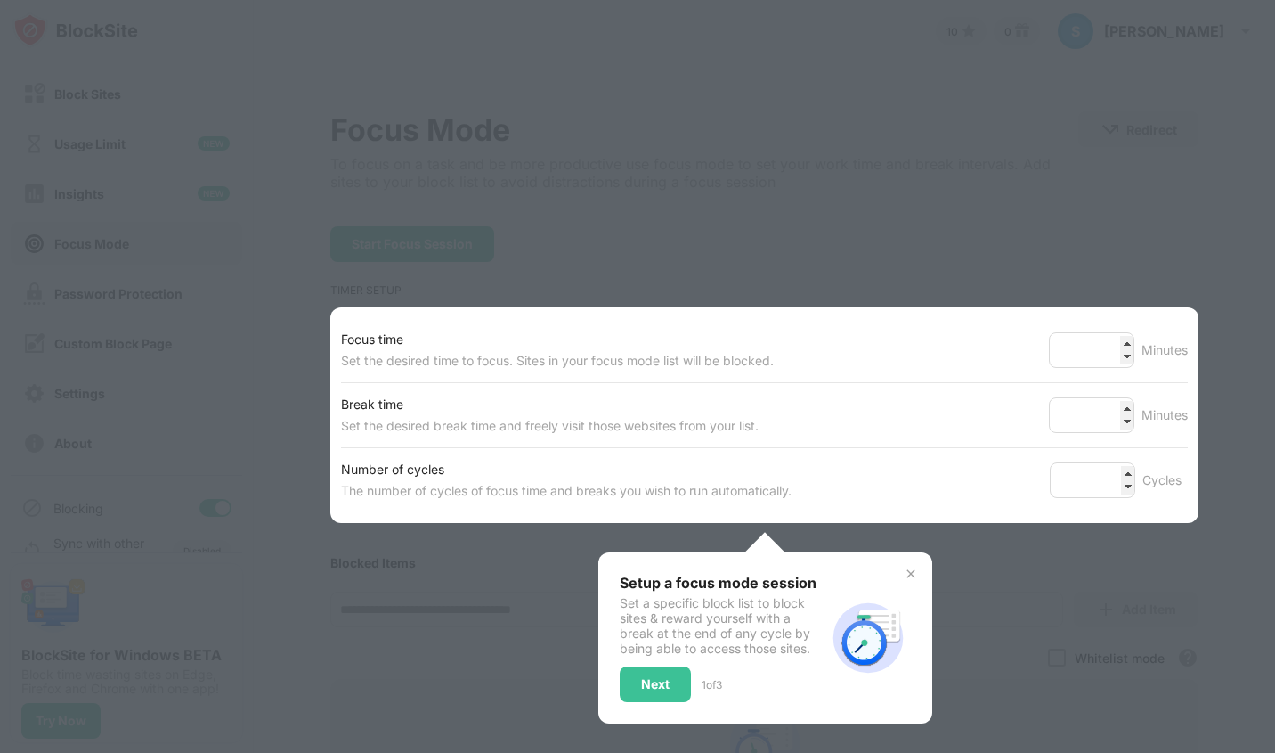
click at [904, 573] on img at bounding box center [911, 573] width 14 height 14
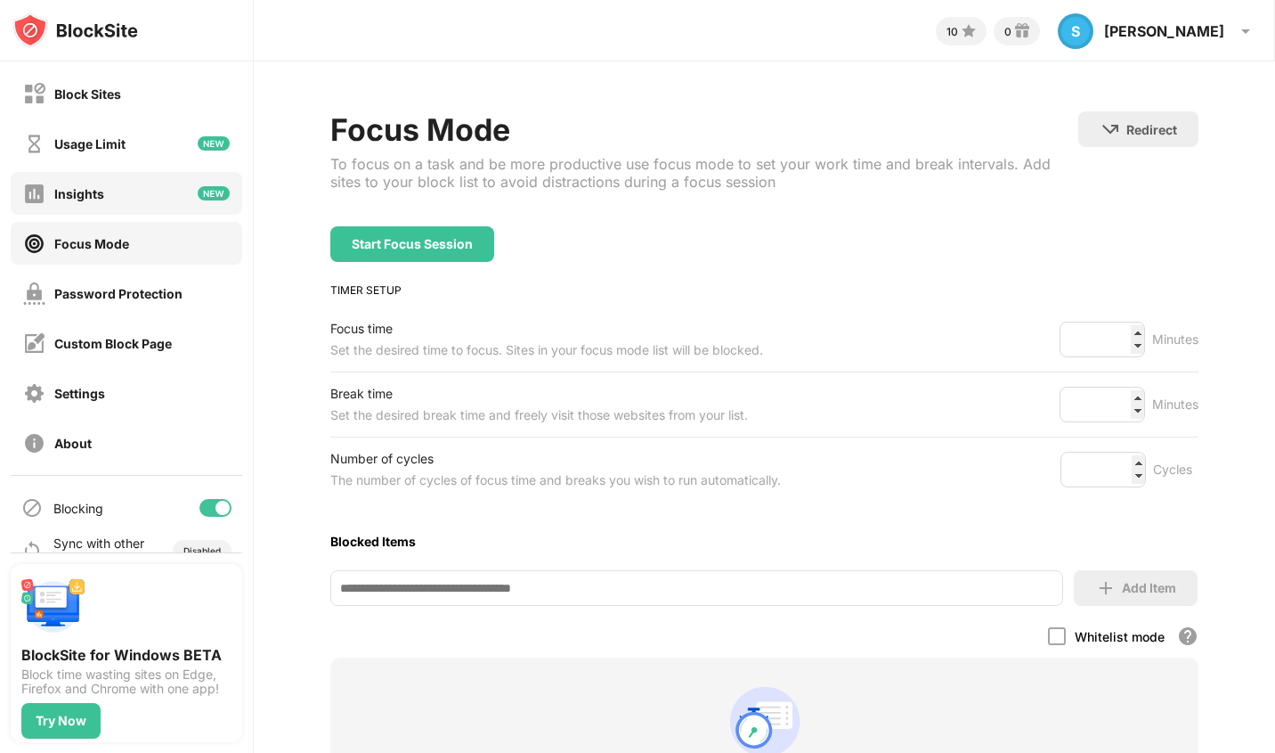
click at [143, 187] on div "Insights" at bounding box center [127, 193] width 232 height 43
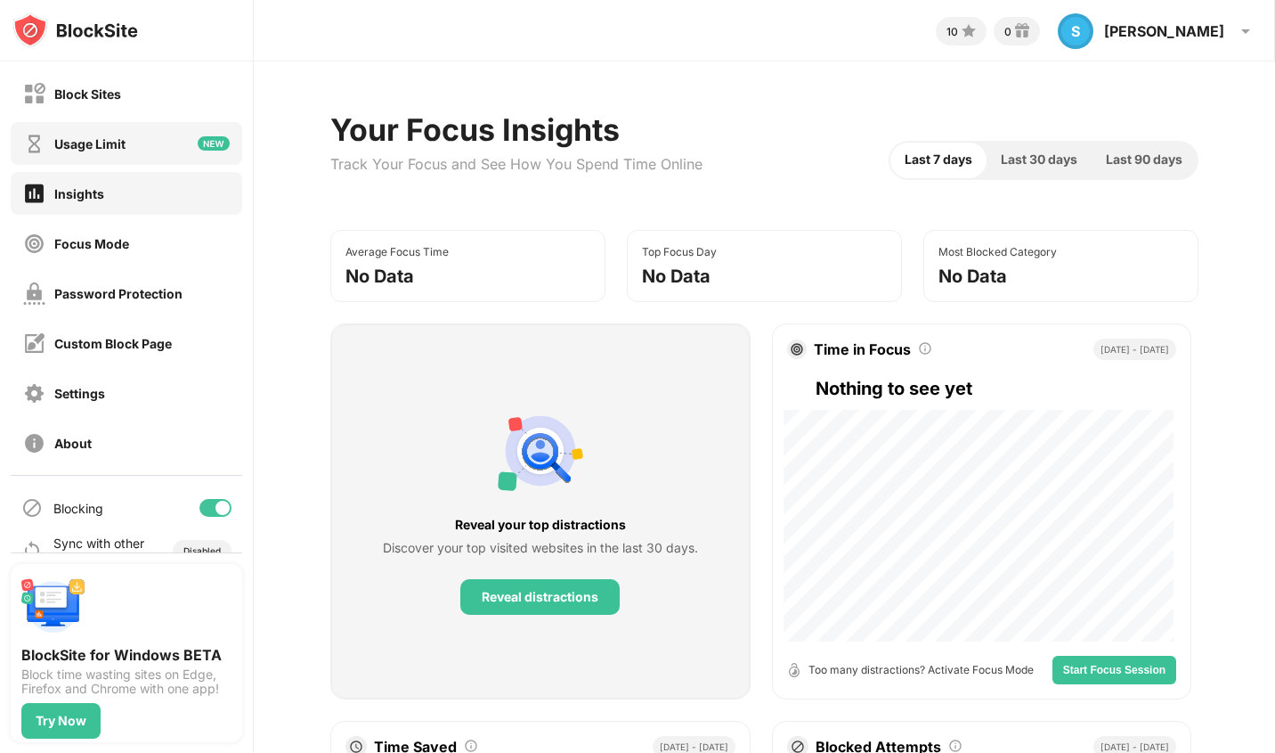
click at [107, 147] on div "Usage Limit" at bounding box center [89, 143] width 71 height 15
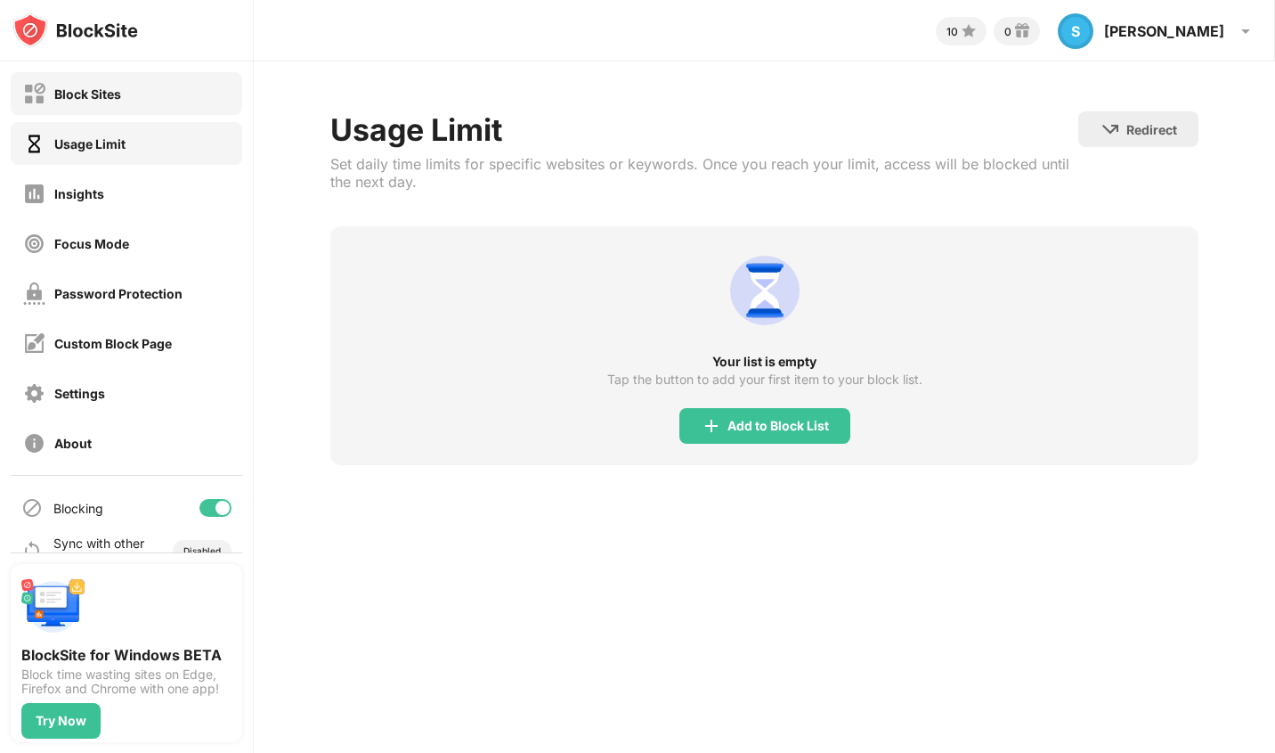
click at [123, 94] on div "Block Sites" at bounding box center [127, 93] width 232 height 43
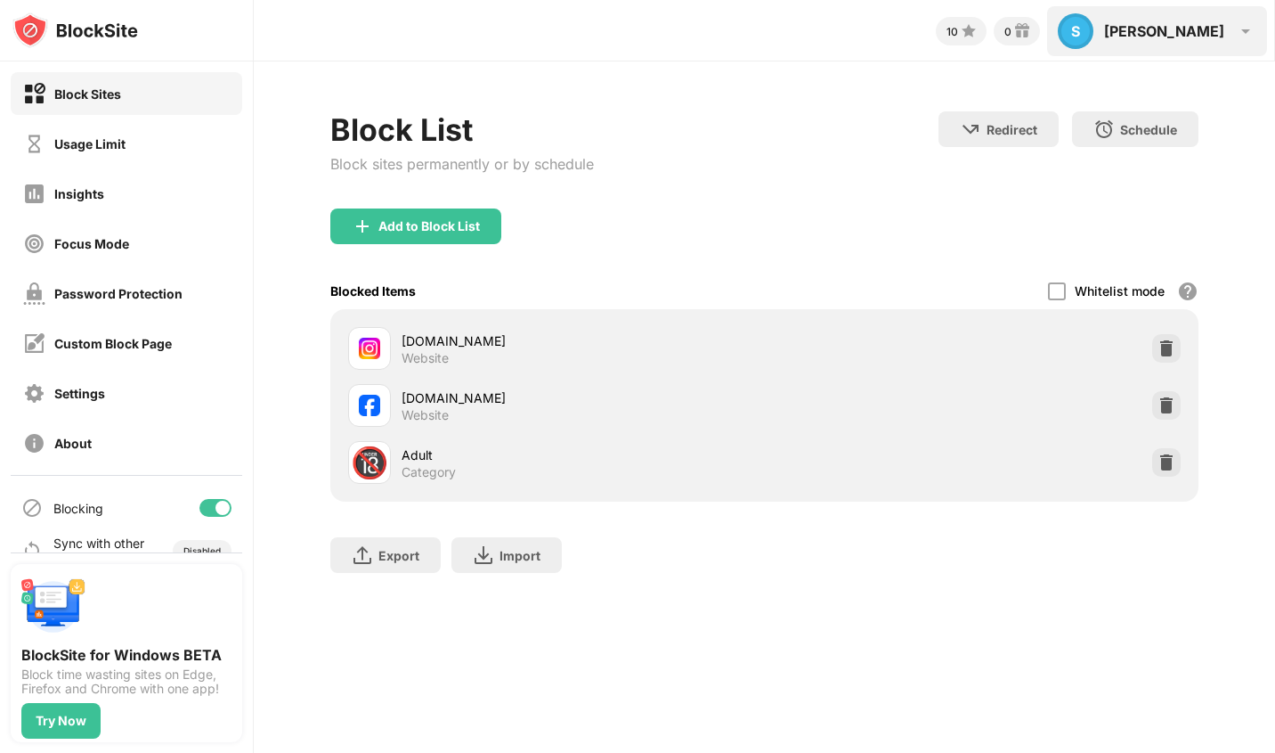
click at [1232, 27] on div "S Scott S Scott View Account Insights Rewards Settings Support Log Out" at bounding box center [1157, 31] width 220 height 50
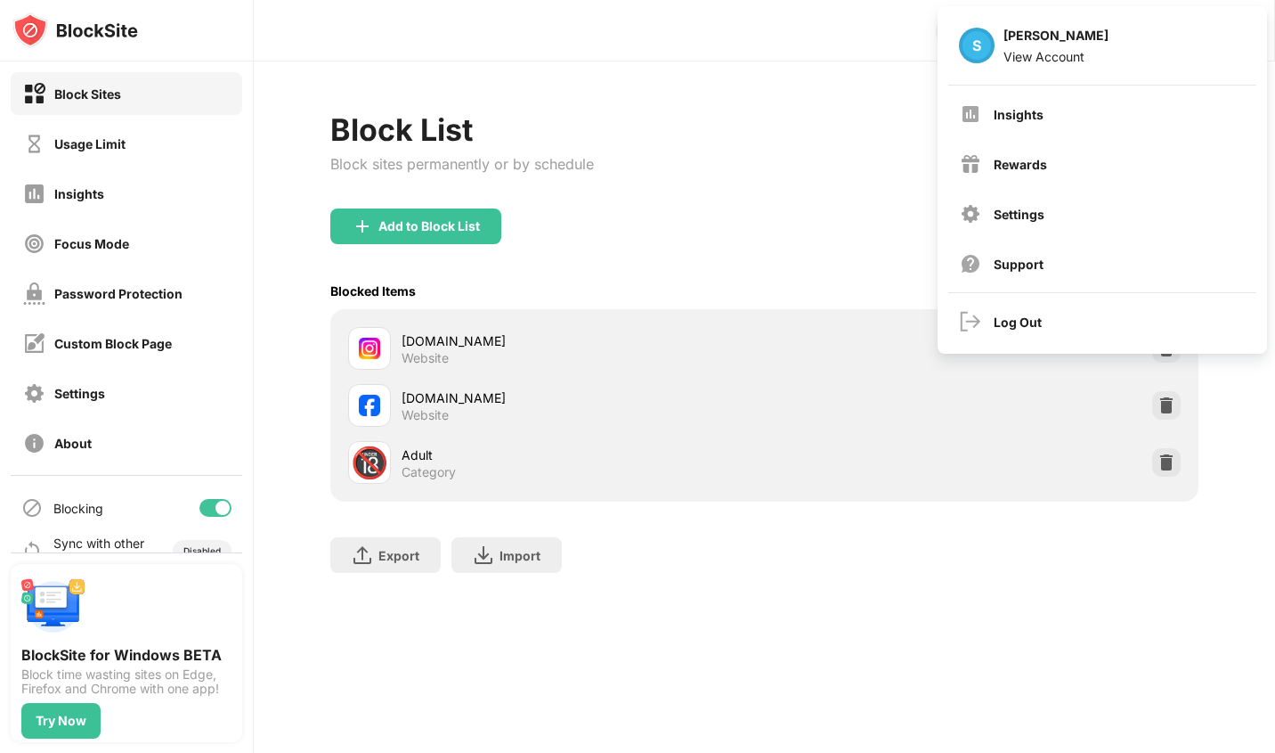
click at [742, 87] on div "Block List Block sites permanently or by schedule Redirect Choose a site to be …" at bounding box center [764, 350] width 1021 height 579
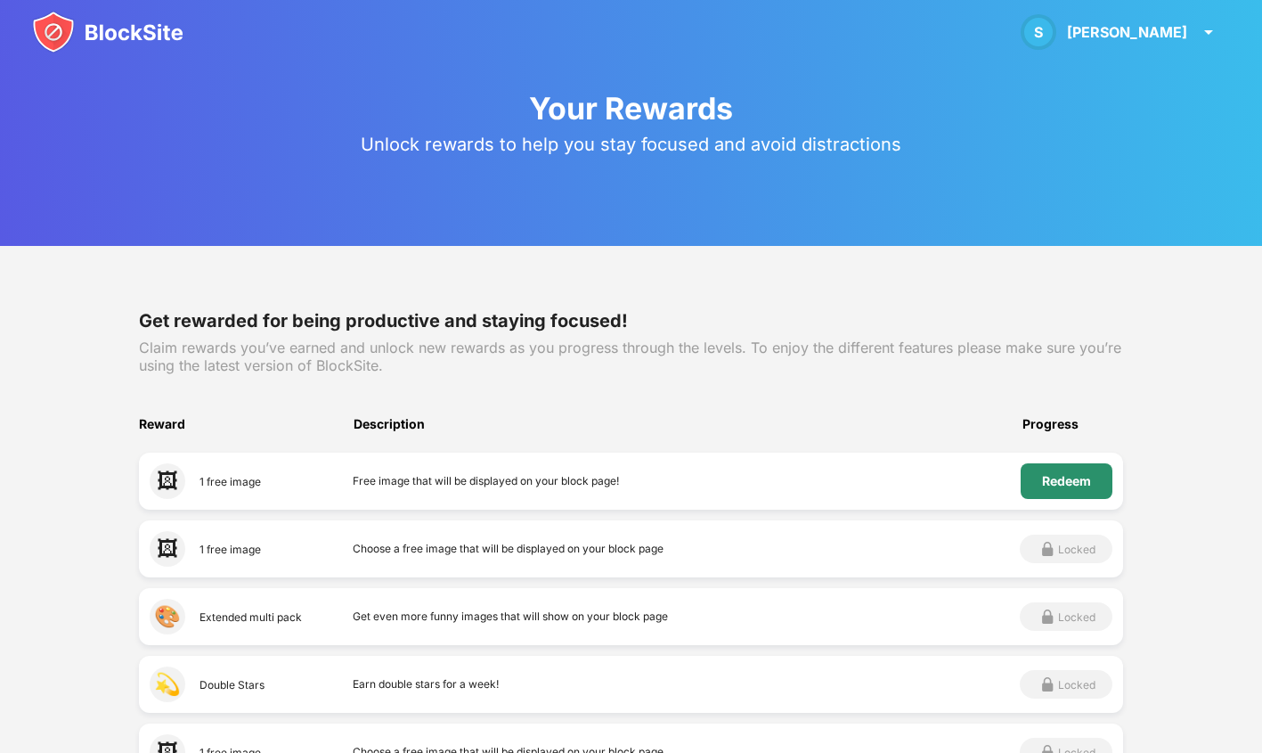
click at [1071, 487] on div "Redeem" at bounding box center [1066, 481] width 49 height 14
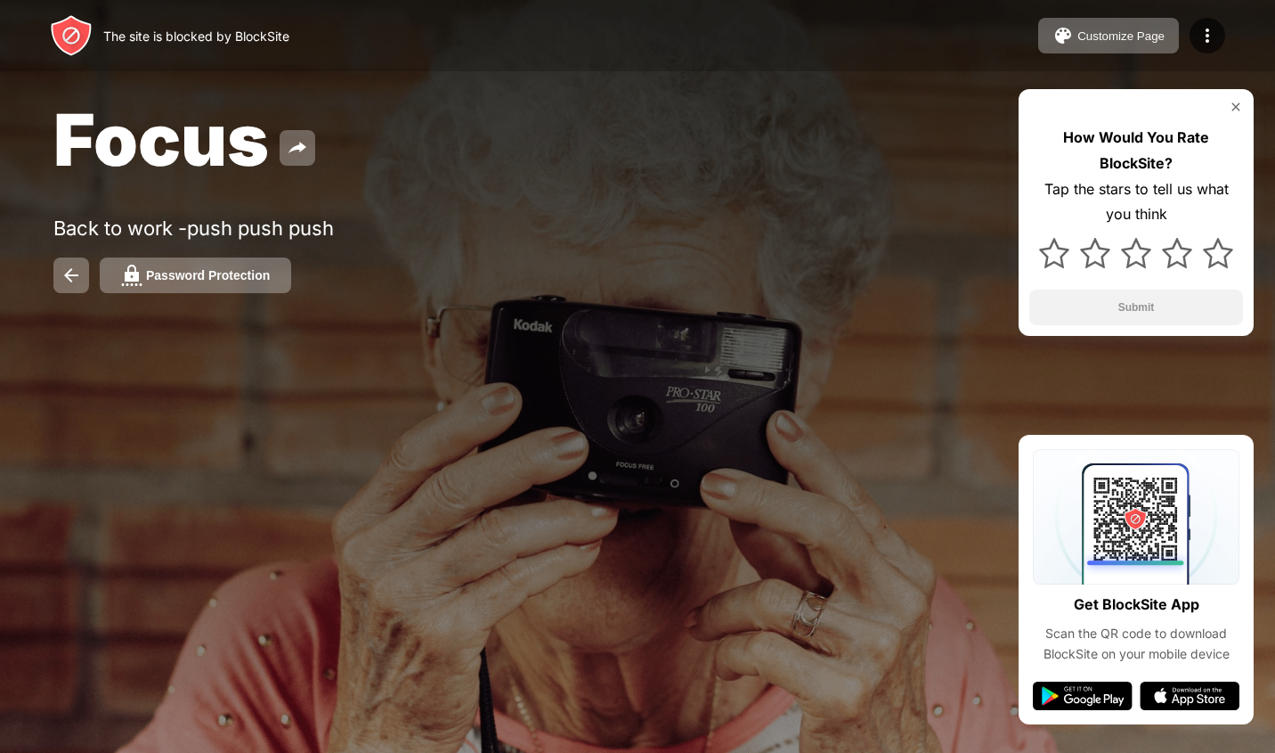
click at [1236, 102] on img at bounding box center [1236, 107] width 14 height 14
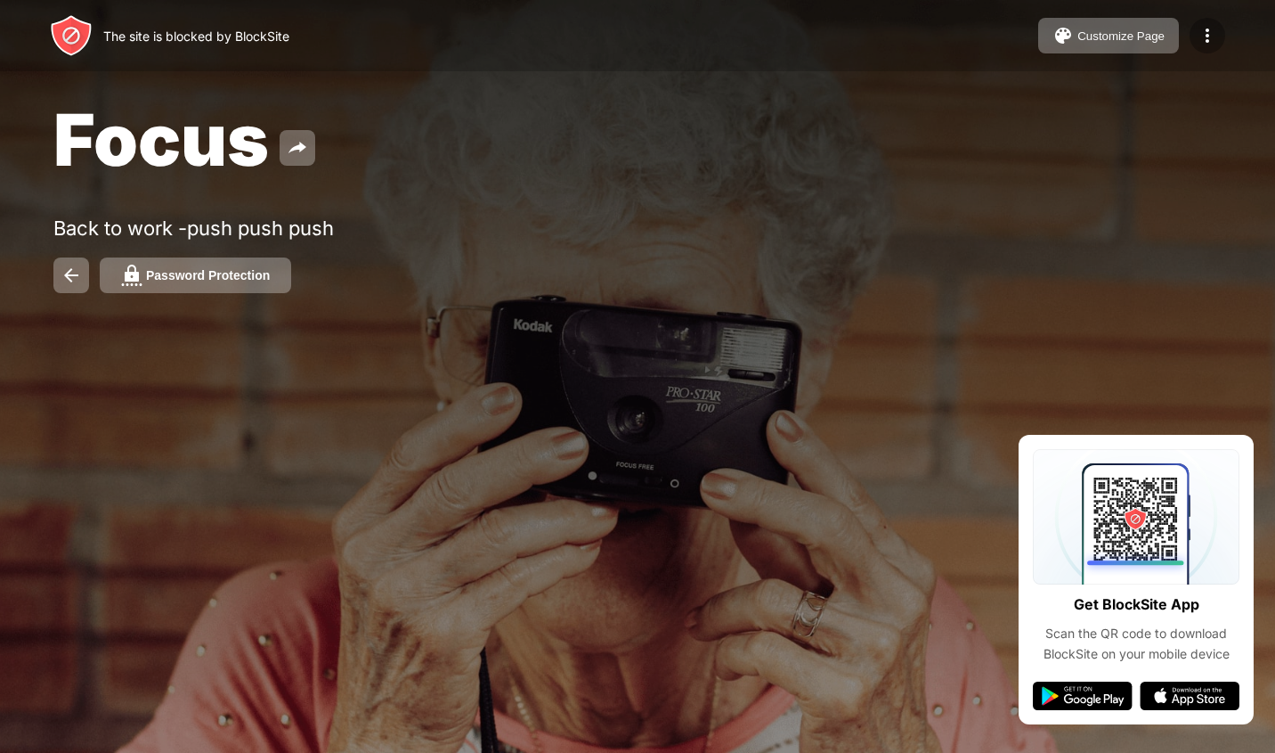
click at [1208, 36] on img at bounding box center [1207, 35] width 21 height 21
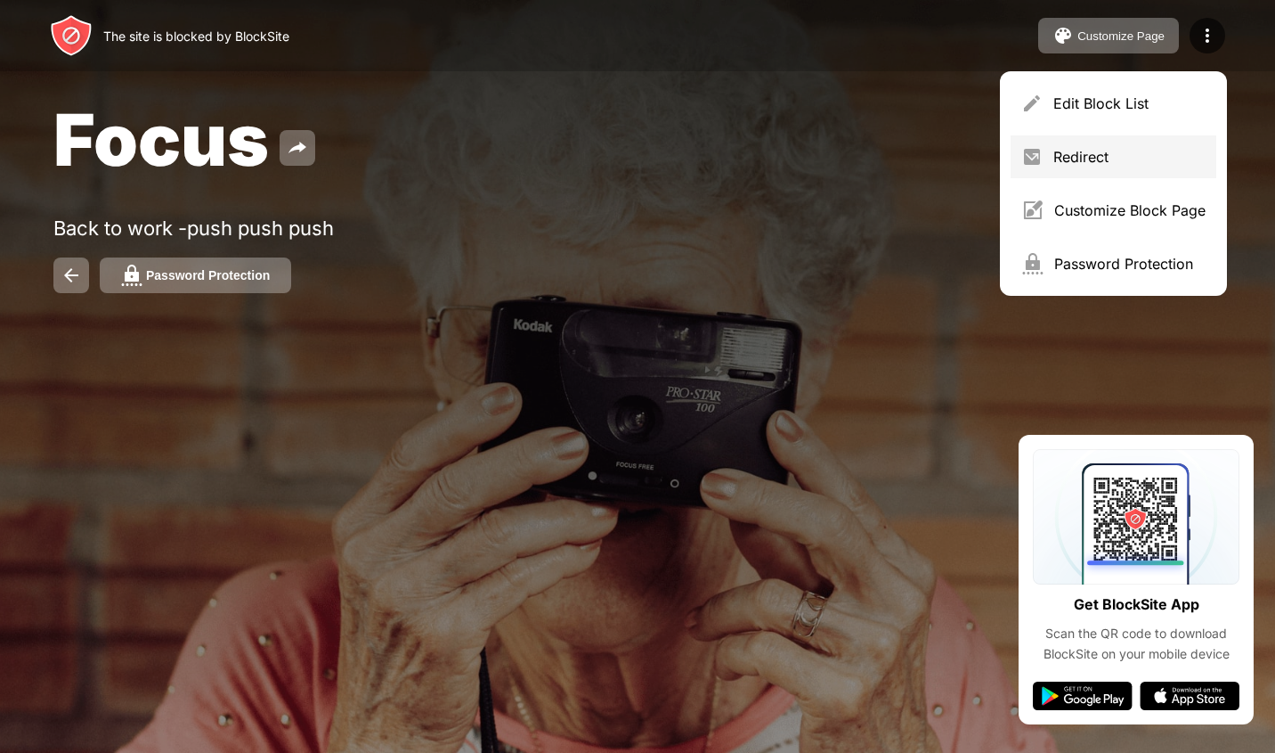
click at [1119, 160] on div "Redirect" at bounding box center [1130, 157] width 152 height 18
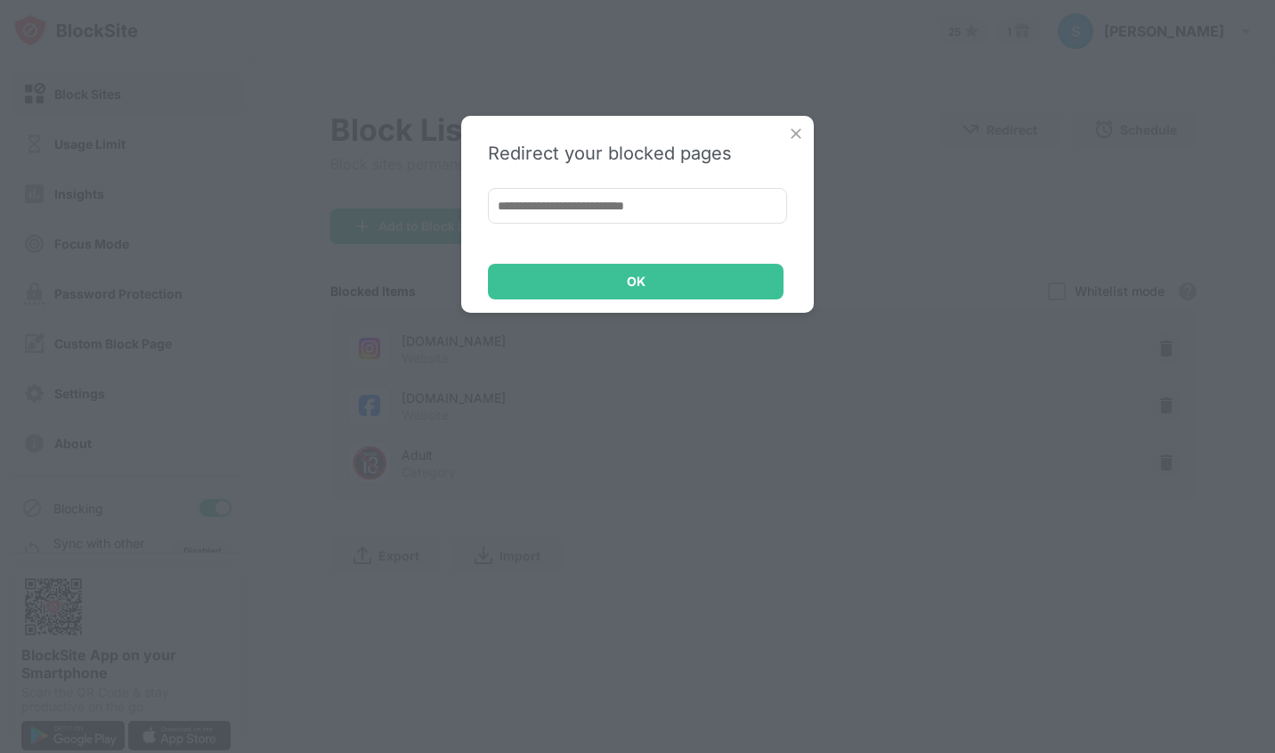
click at [585, 207] on input at bounding box center [637, 206] width 299 height 36
click at [801, 135] on img at bounding box center [796, 134] width 18 height 18
